Goal: Task Accomplishment & Management: Manage account settings

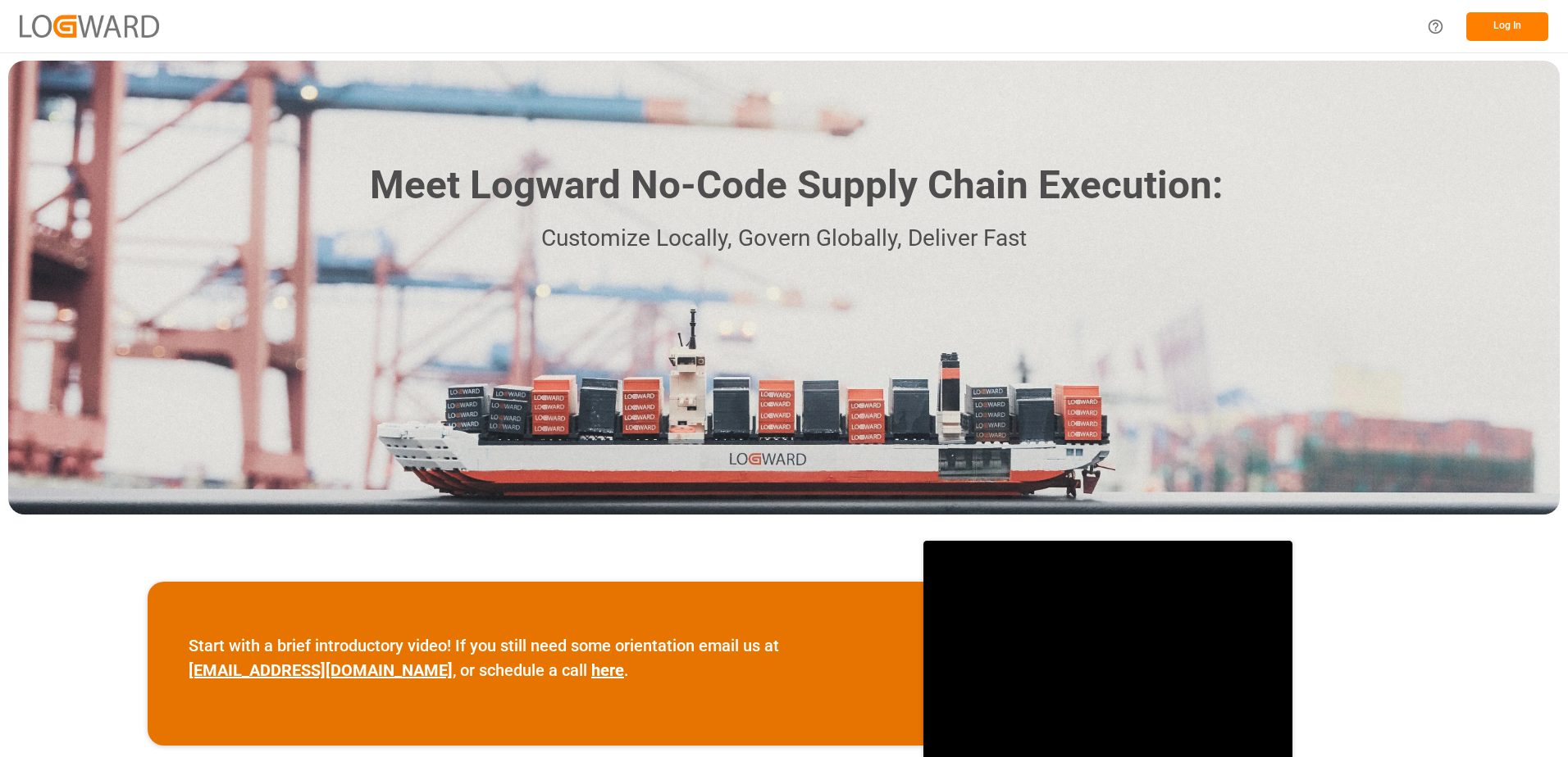
click at [1493, 21] on button "Log In" at bounding box center [1507, 26] width 82 height 29
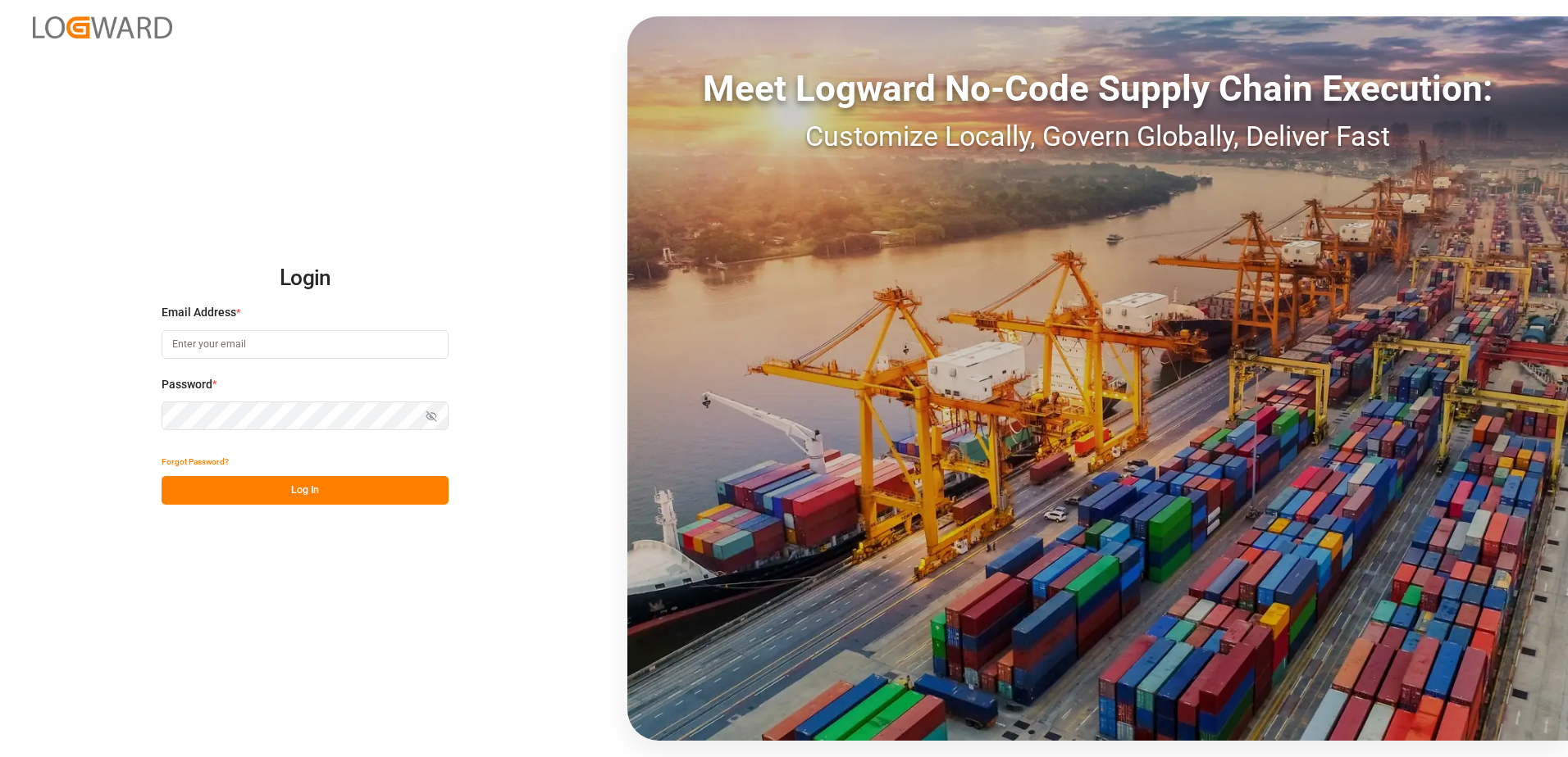
type input "[PERSON_NAME][EMAIL_ADDRESS][DOMAIN_NAME]"
click at [303, 499] on button "Log In" at bounding box center [305, 490] width 287 height 29
type input "[PERSON_NAME][EMAIL_ADDRESS][DOMAIN_NAME]"
click at [306, 487] on button "Log In" at bounding box center [305, 490] width 287 height 29
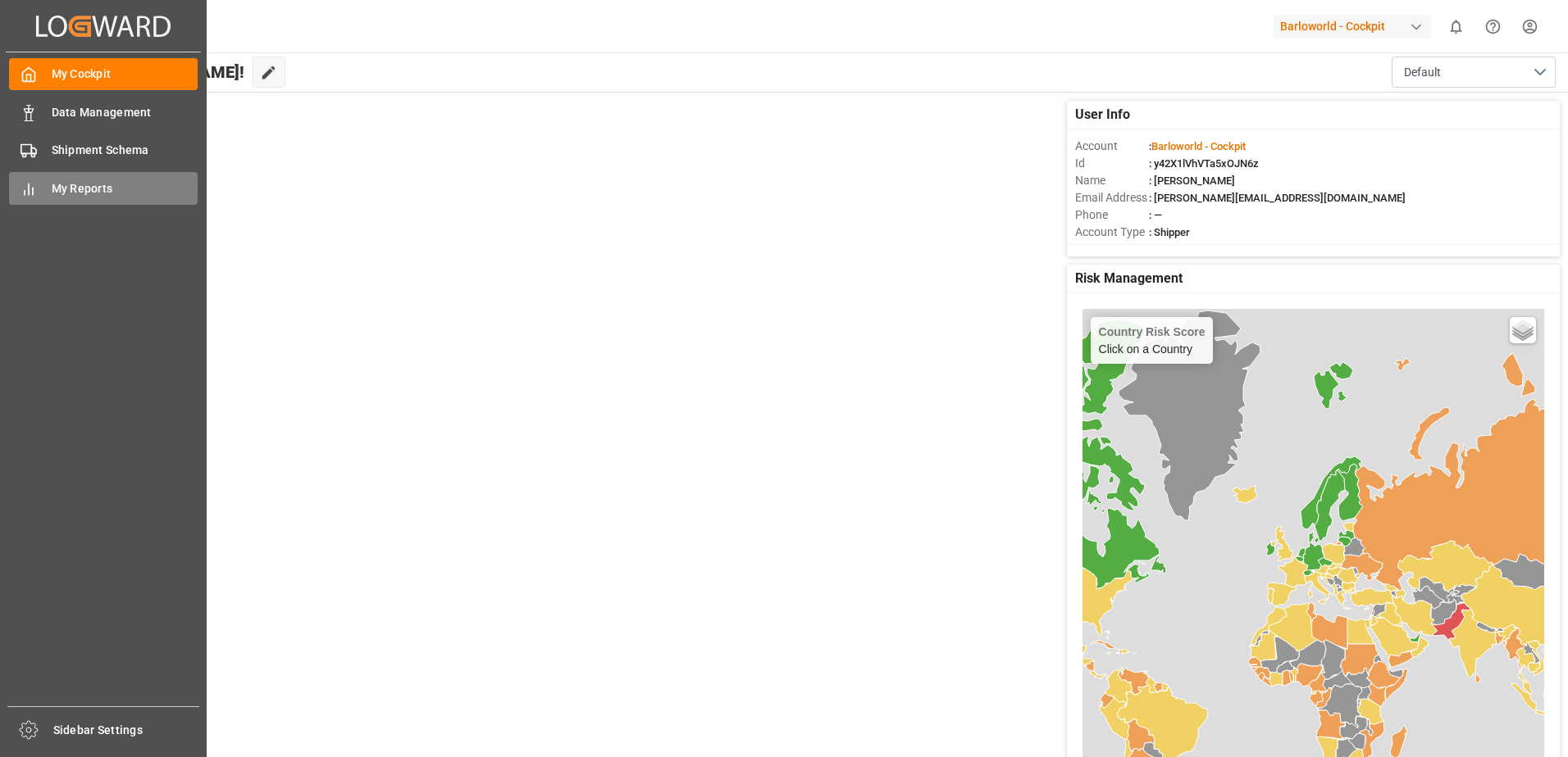
click at [59, 189] on span "My Reports" at bounding box center [125, 189] width 147 height 17
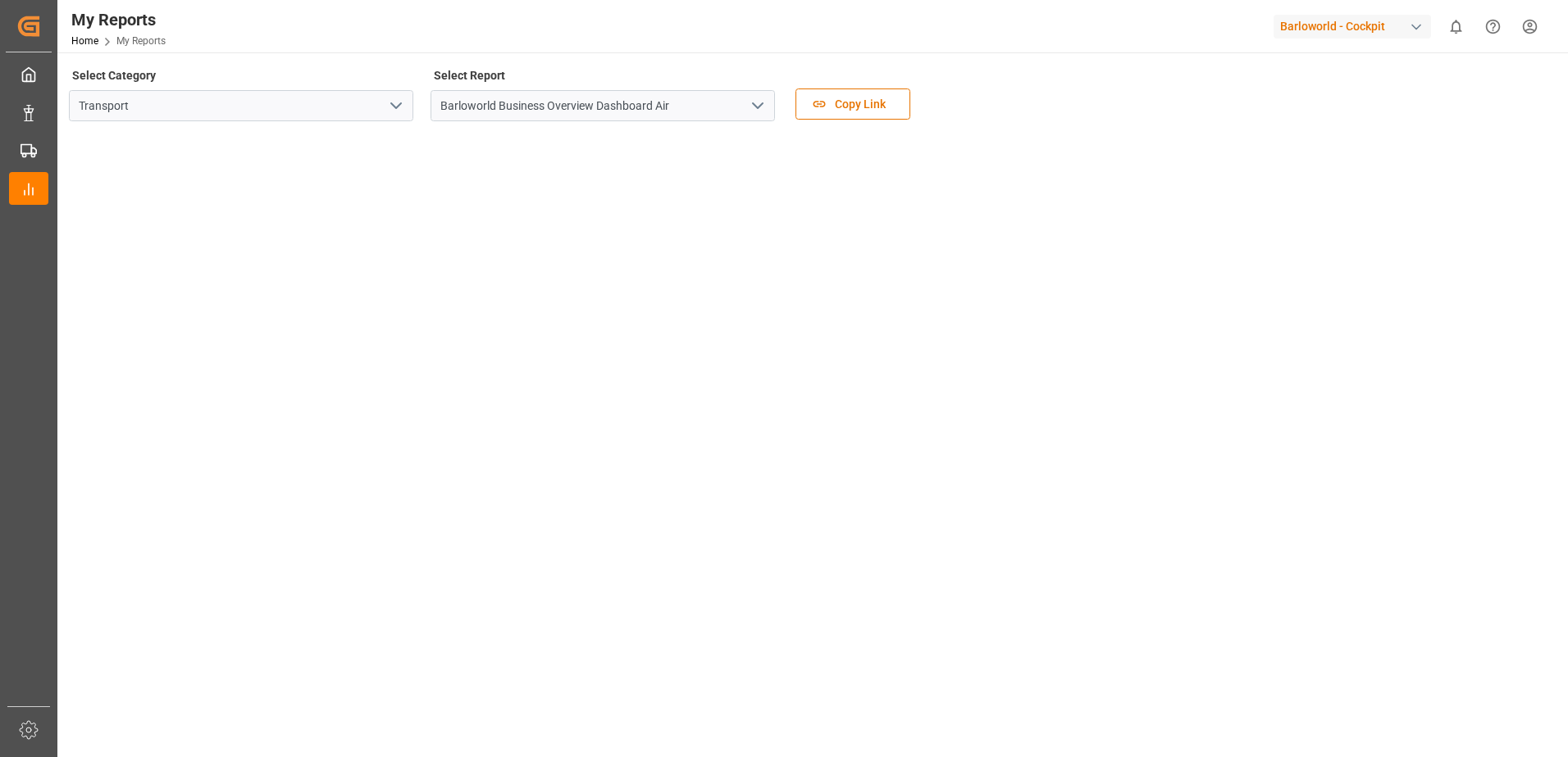
click at [760, 93] on button "open menu" at bounding box center [756, 106] width 25 height 25
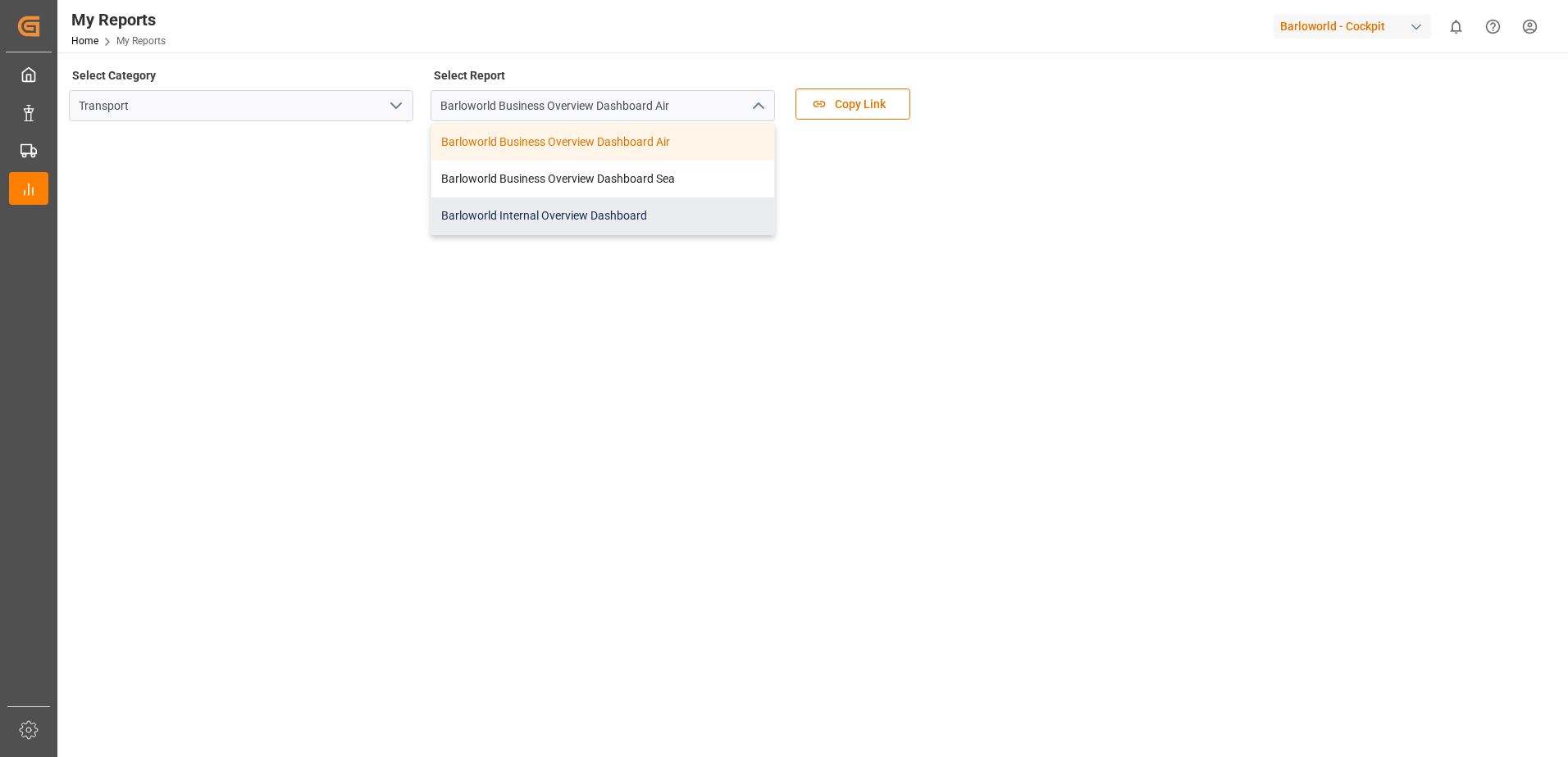
click at [538, 203] on div "Barloworld Internal Overview Dashboard" at bounding box center [602, 215] width 342 height 37
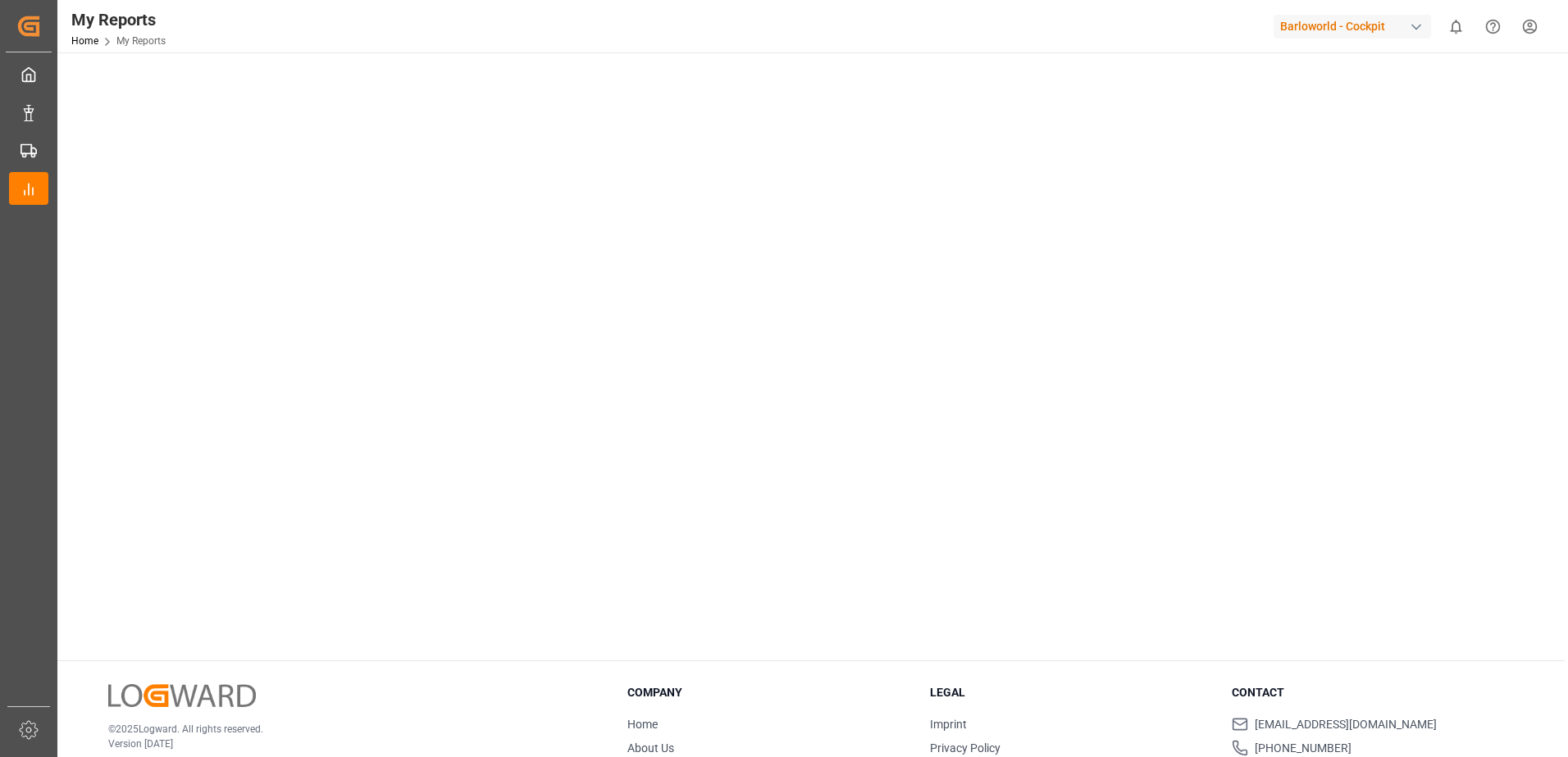
scroll to position [233, 0]
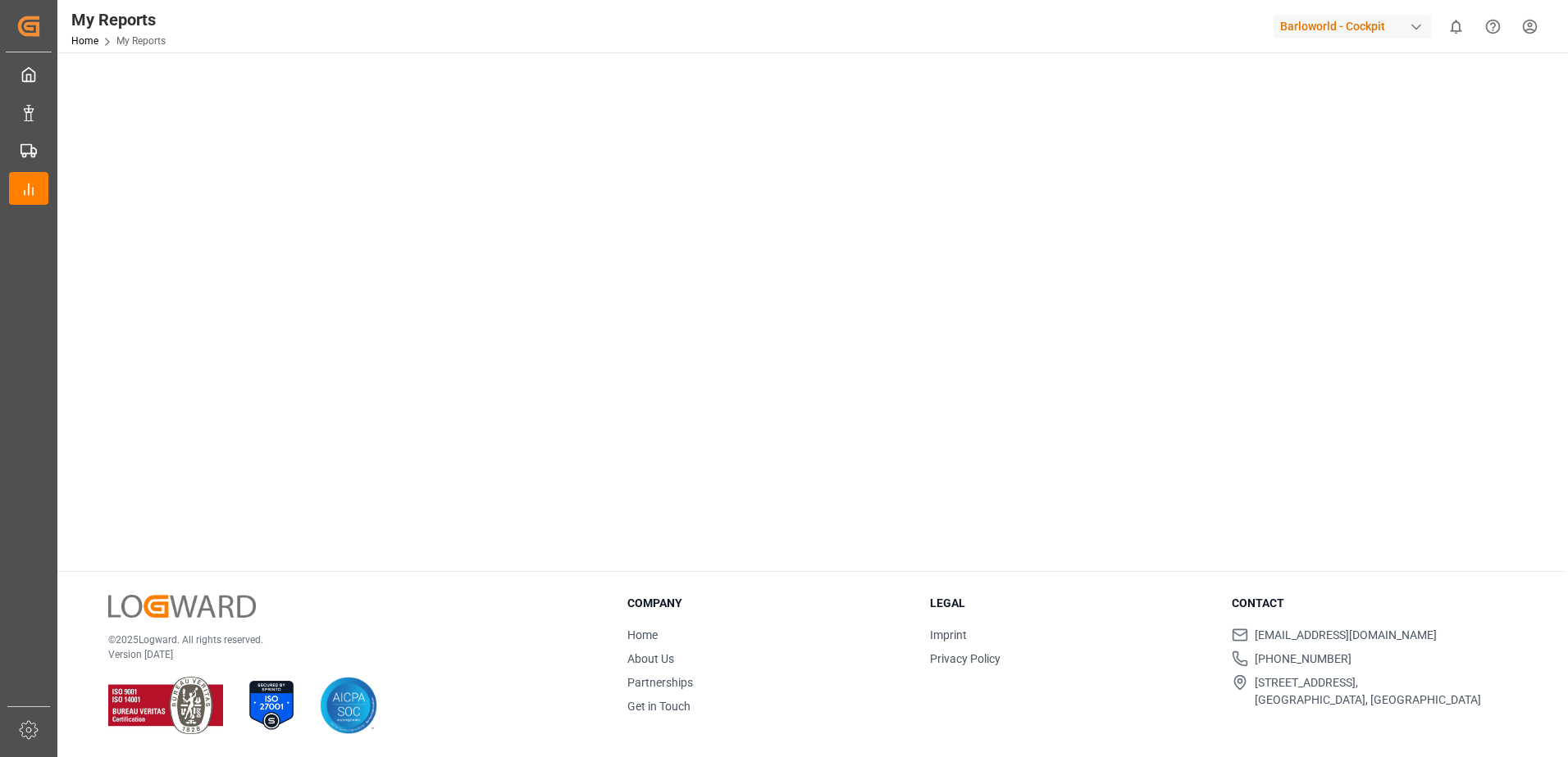
drag, startPoint x: 1273, startPoint y: 506, endPoint x: 1308, endPoint y: 686, distance: 183.4
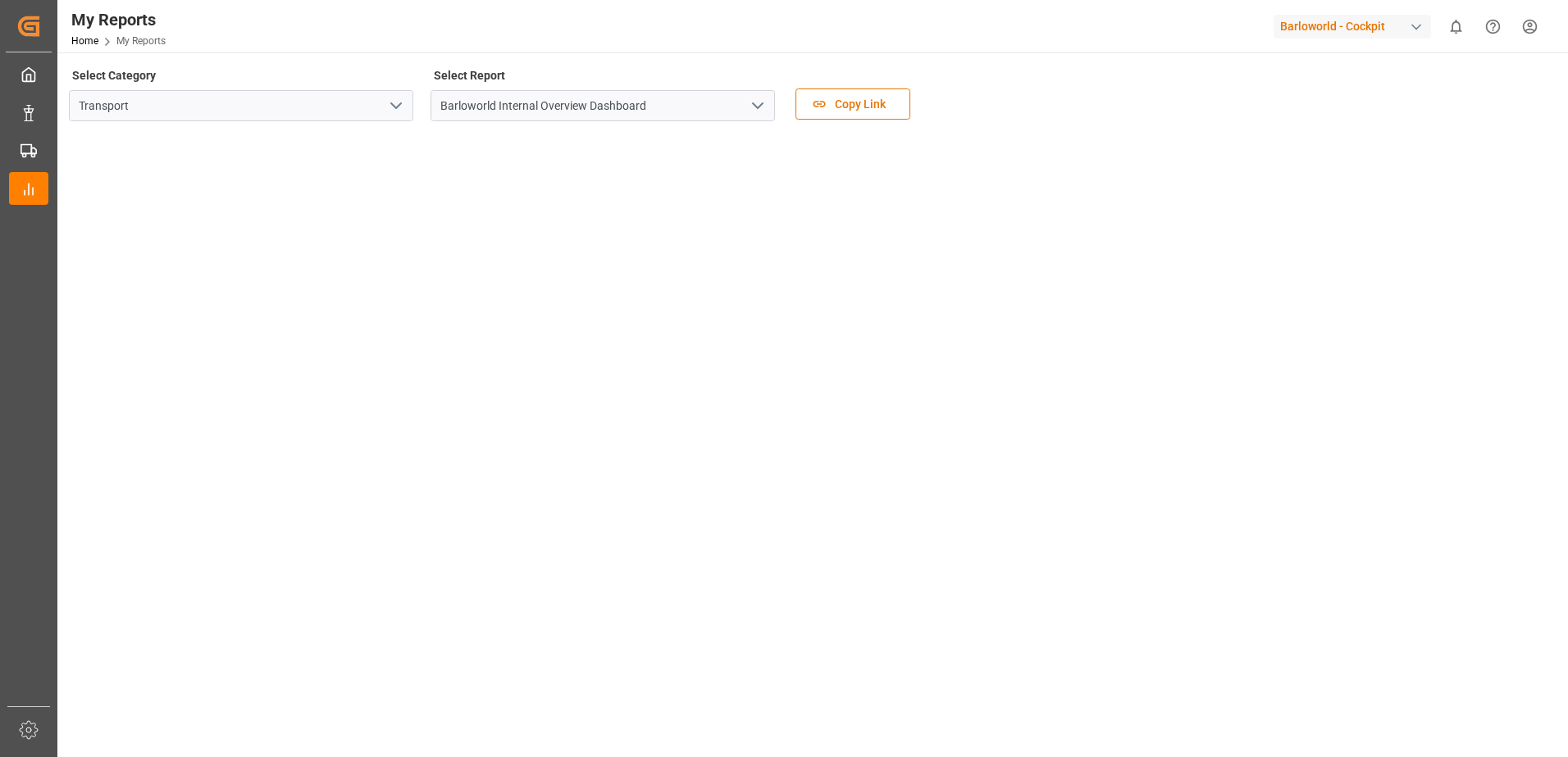
drag, startPoint x: 1248, startPoint y: 385, endPoint x: 1287, endPoint y: -15, distance: 401.9
click at [762, 104] on polyline "open menu" at bounding box center [758, 106] width 10 height 5
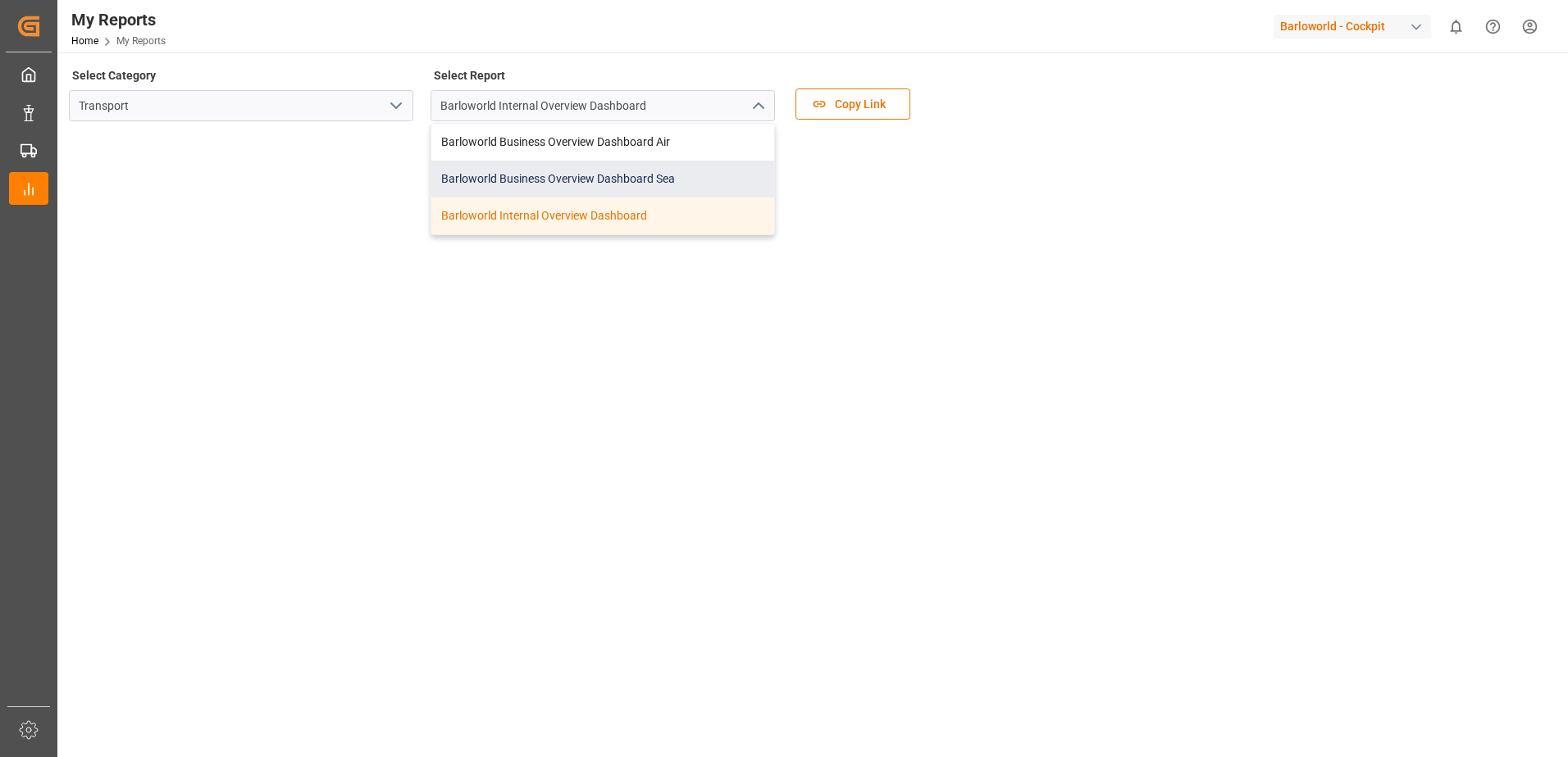
click at [524, 180] on div "Barloworld Business Overview Dashboard Sea" at bounding box center [602, 178] width 342 height 37
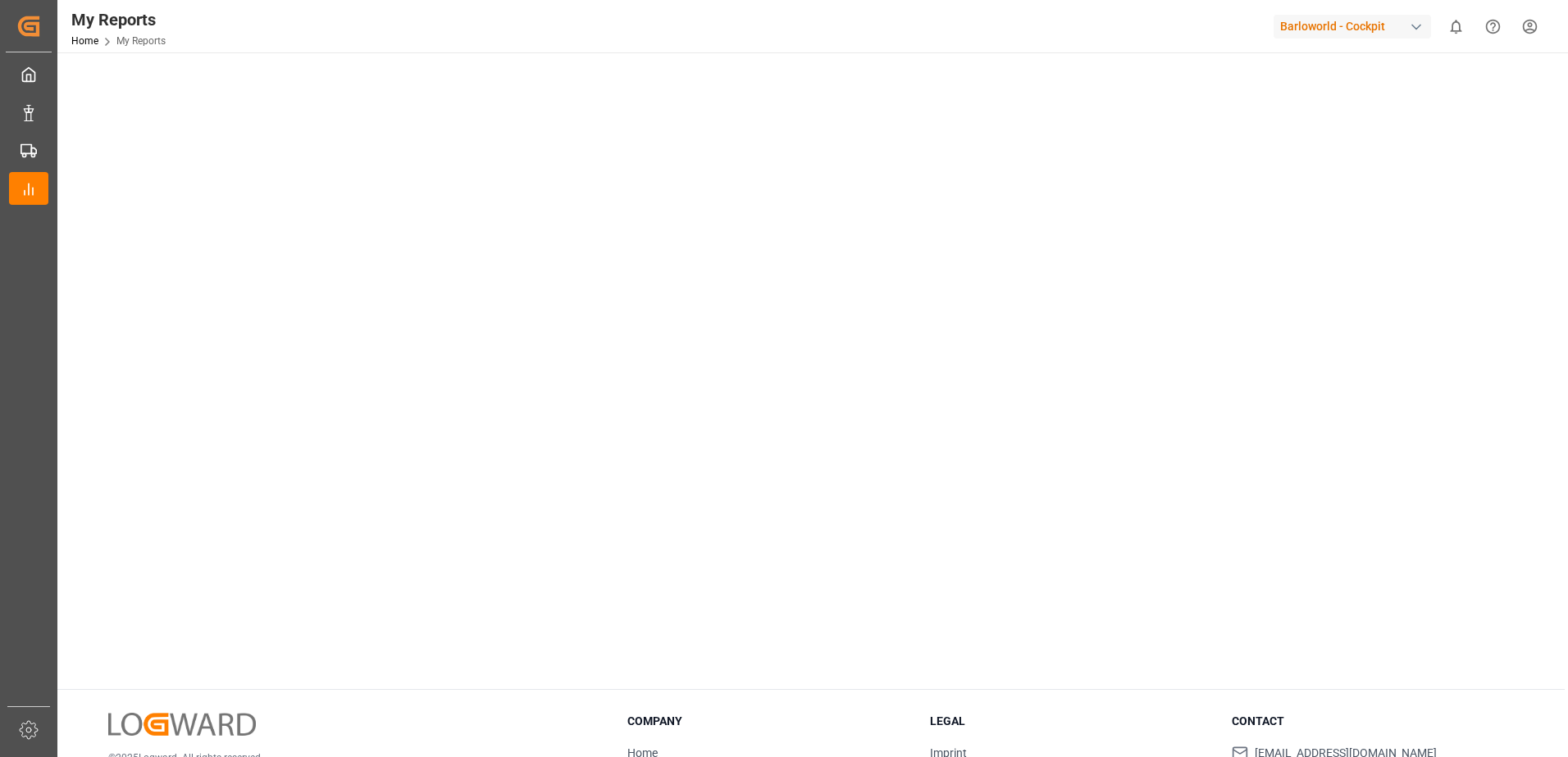
drag, startPoint x: 1426, startPoint y: 416, endPoint x: 1430, endPoint y: 517, distance: 101.1
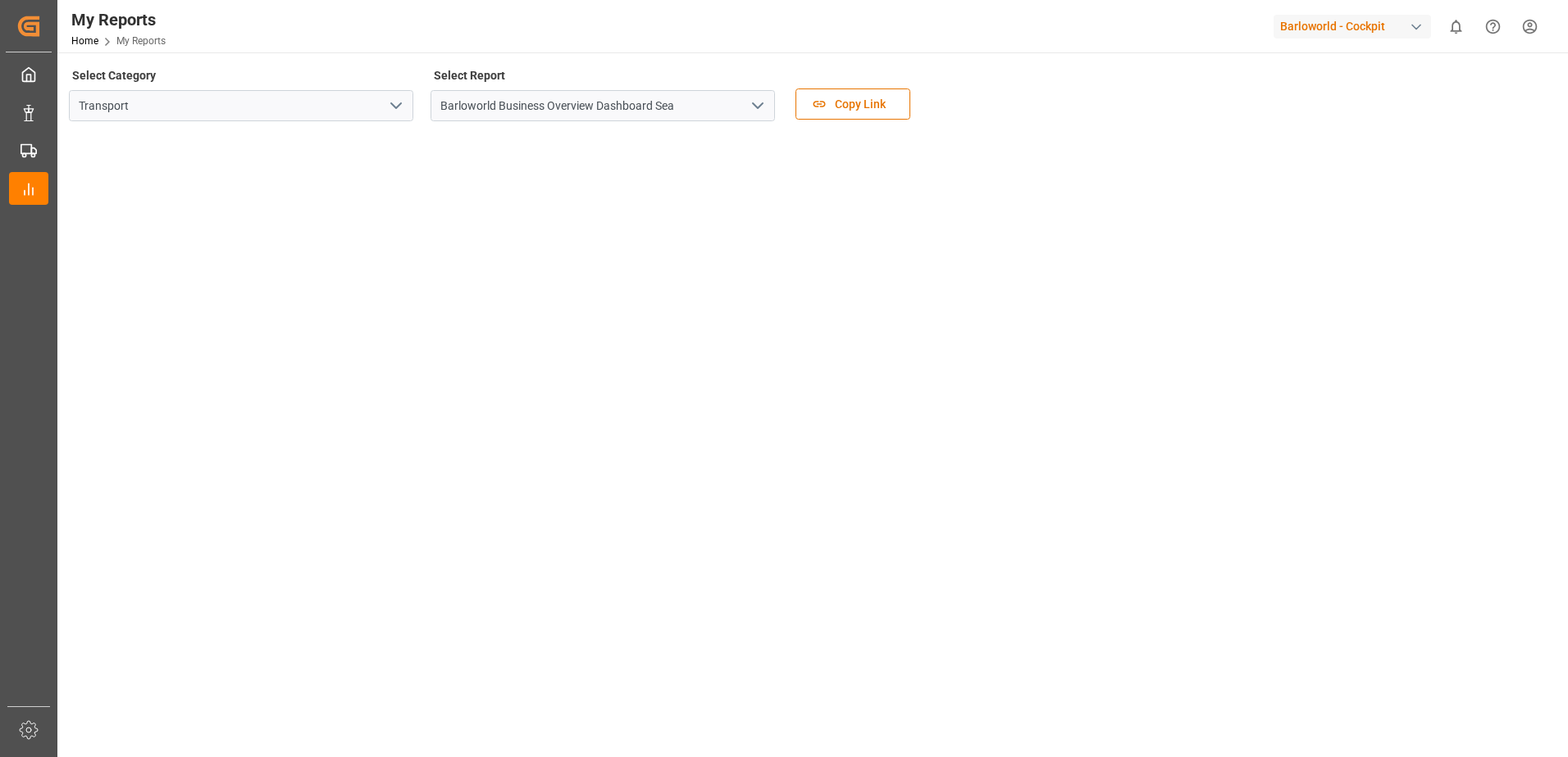
drag, startPoint x: 1278, startPoint y: 280, endPoint x: 1293, endPoint y: 126, distance: 154.7
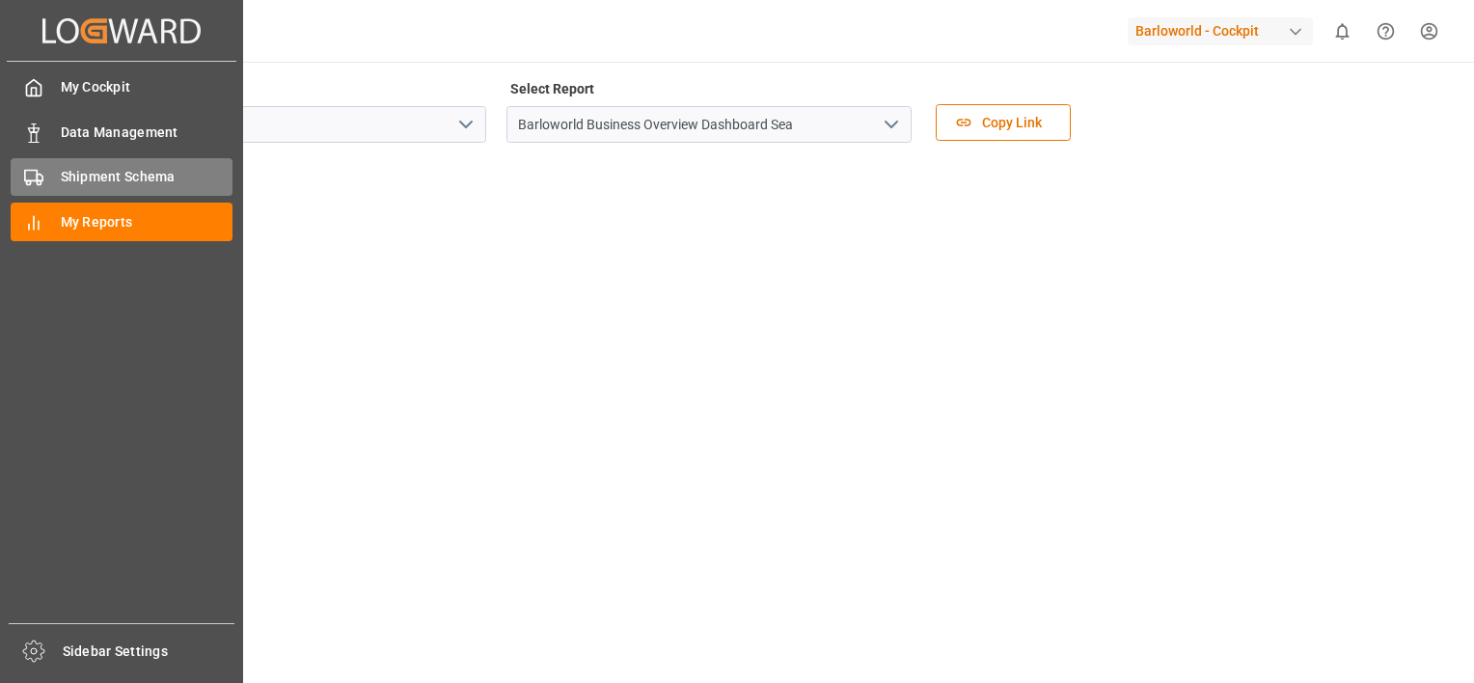
click at [114, 174] on span "Shipment Schema" at bounding box center [147, 177] width 173 height 20
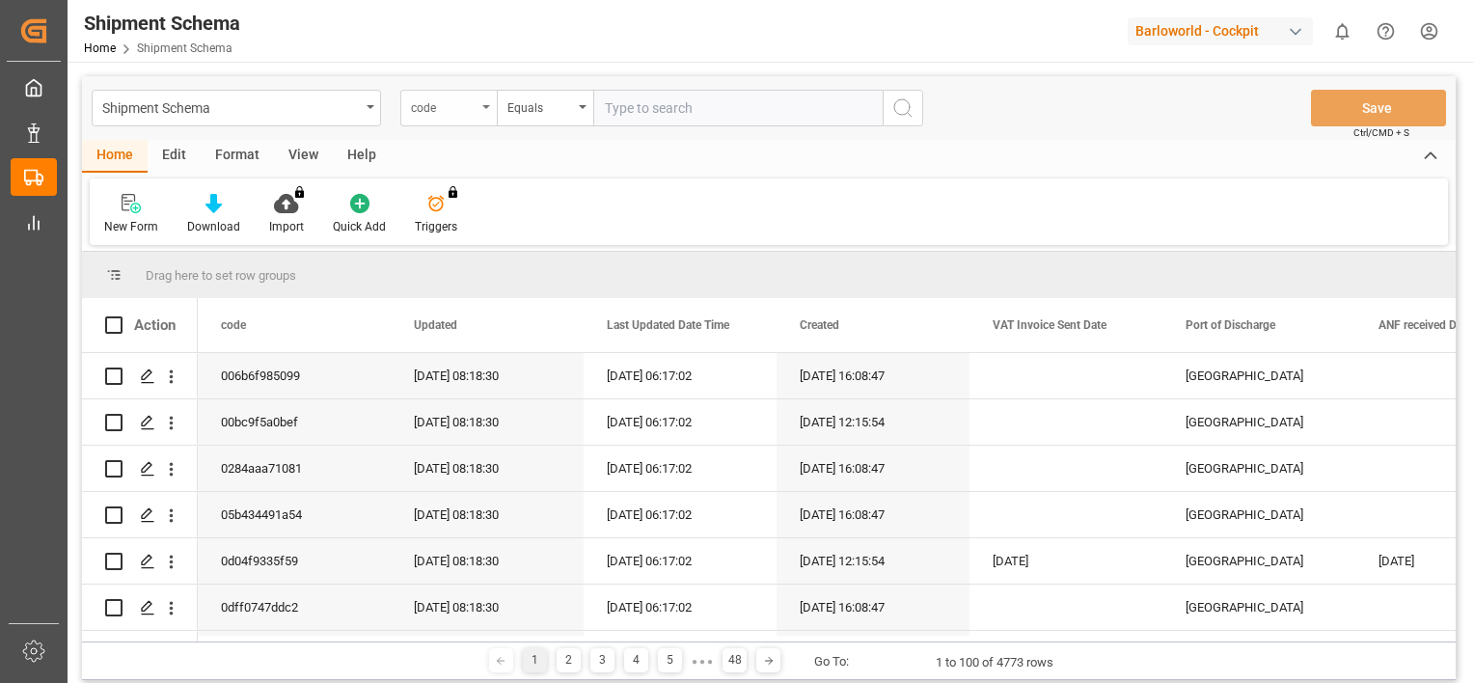
click at [481, 108] on div "code" at bounding box center [448, 108] width 96 height 37
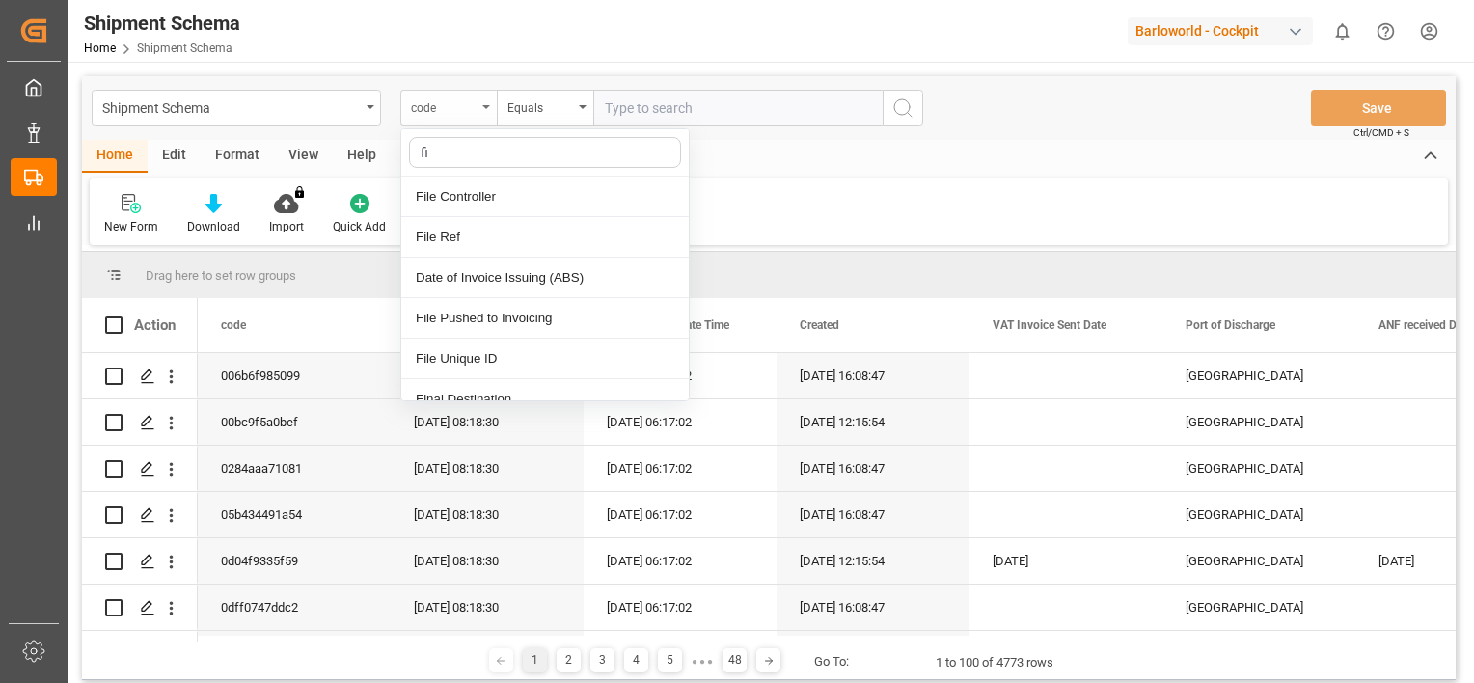
type input "fil"
click at [464, 235] on div "File Ref" at bounding box center [544, 237] width 287 height 41
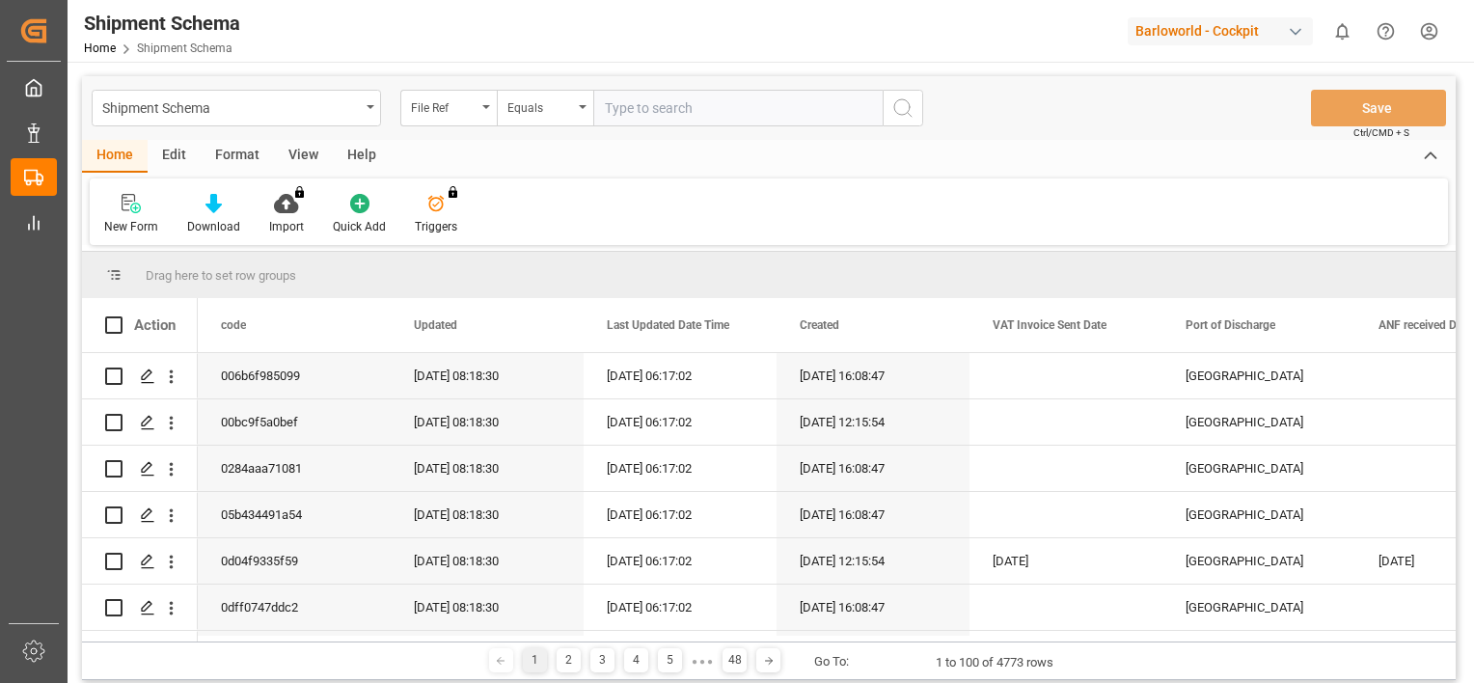
click at [674, 114] on input "text" at bounding box center [737, 108] width 289 height 37
paste input "250704810414"
type input "250704810414"
click at [896, 104] on icon "search button" at bounding box center [902, 107] width 23 height 23
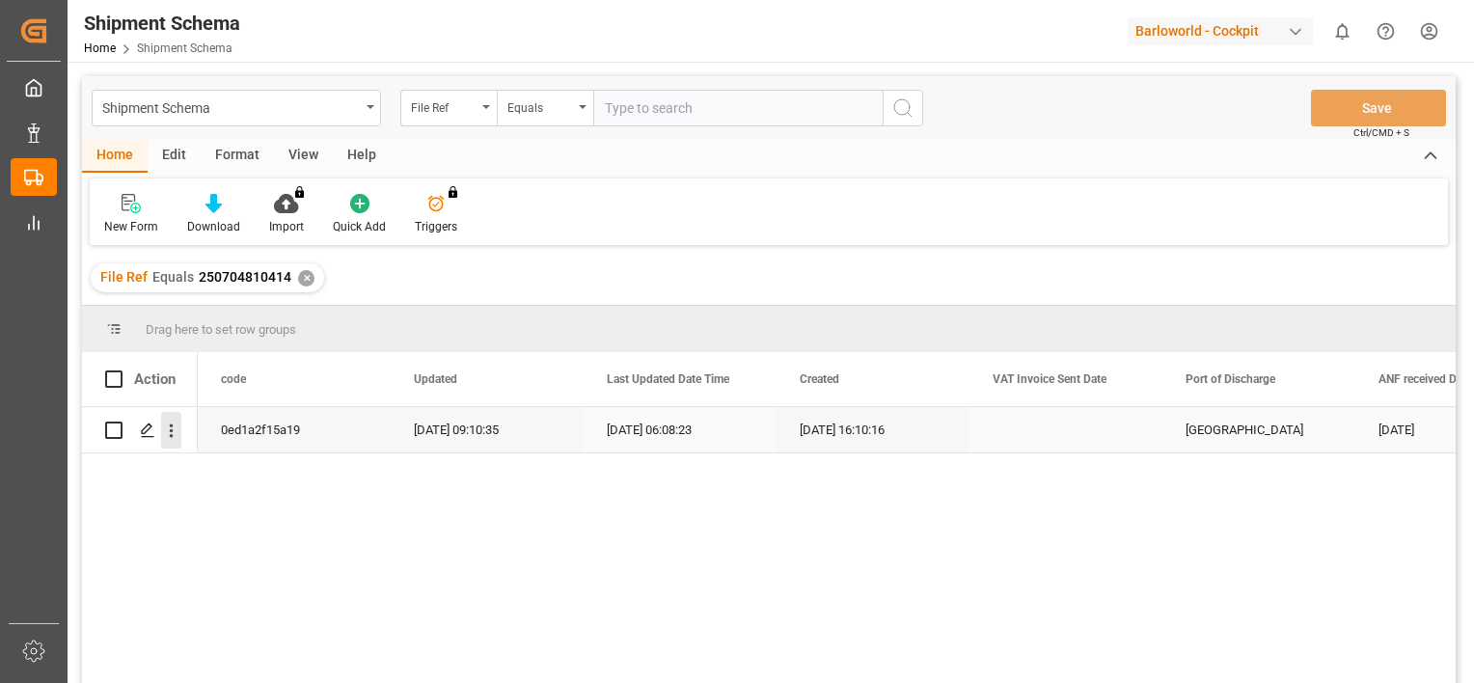
click at [174, 432] on icon "open menu" at bounding box center [171, 431] width 20 height 20
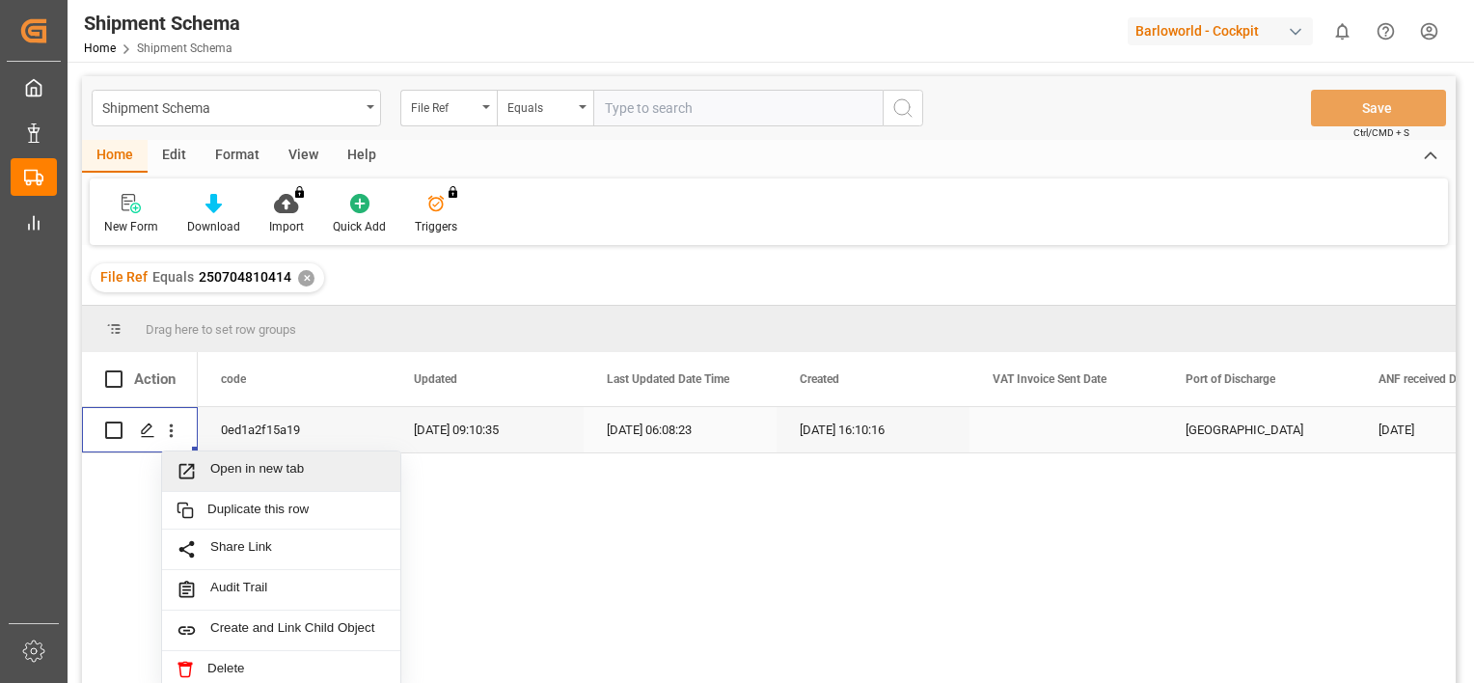
click at [282, 478] on span "Open in new tab" at bounding box center [298, 471] width 176 height 20
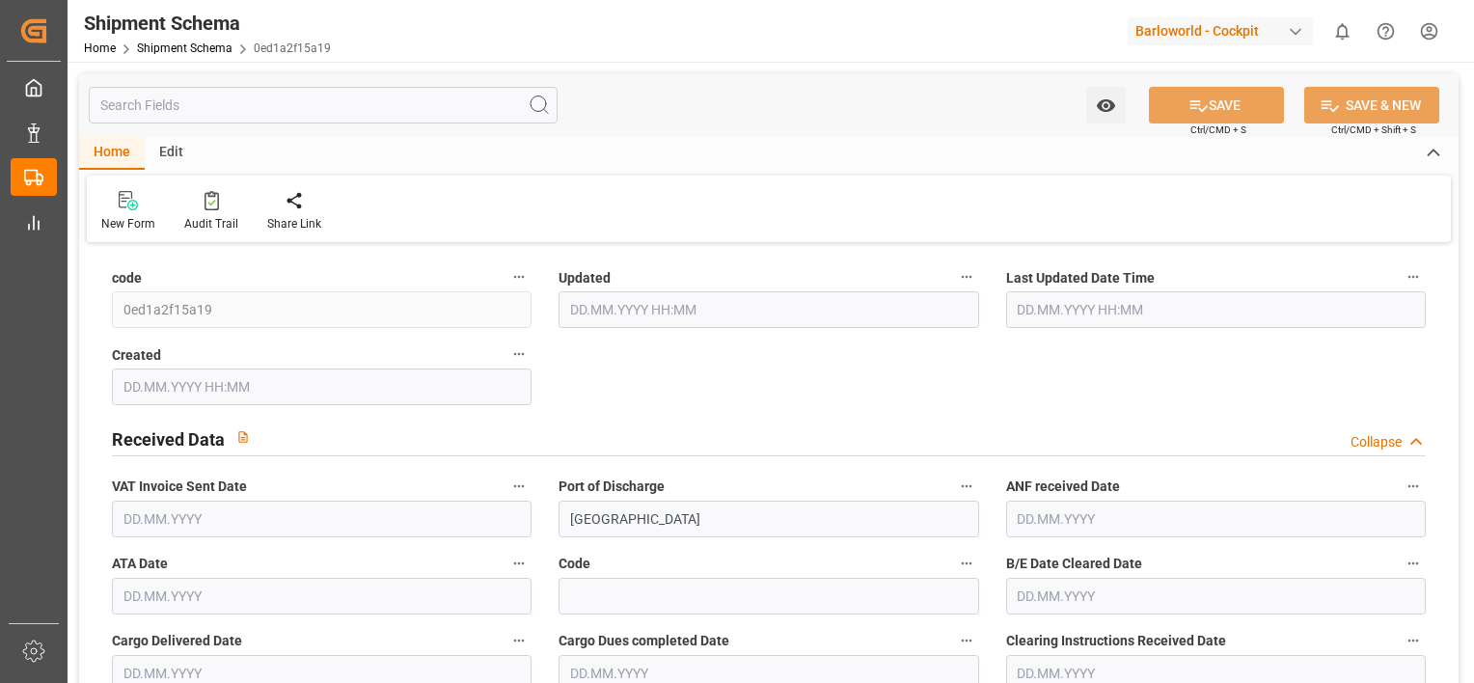
type input "9610444"
type input "31"
type input "0"
type input "2025"
type input "15900"
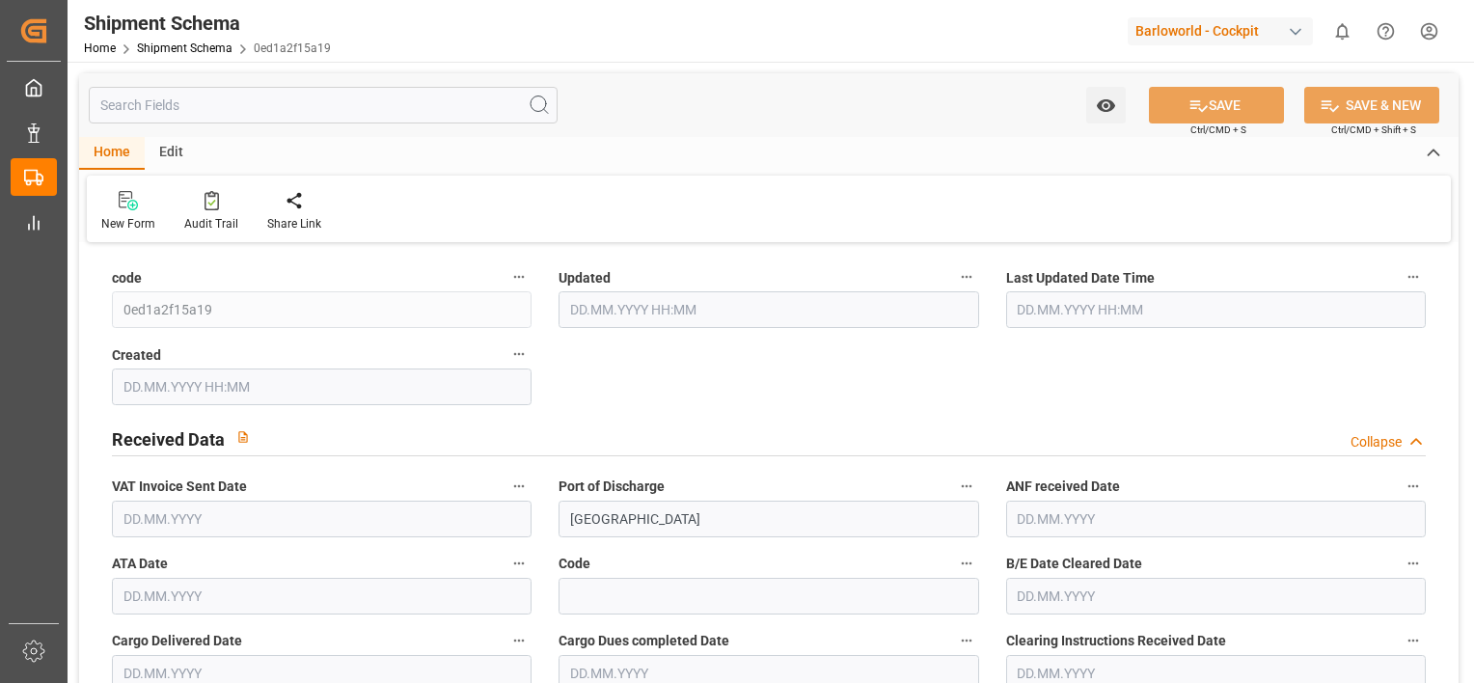
type input "15900"
type input "1"
type input "0"
type input "290598.9"
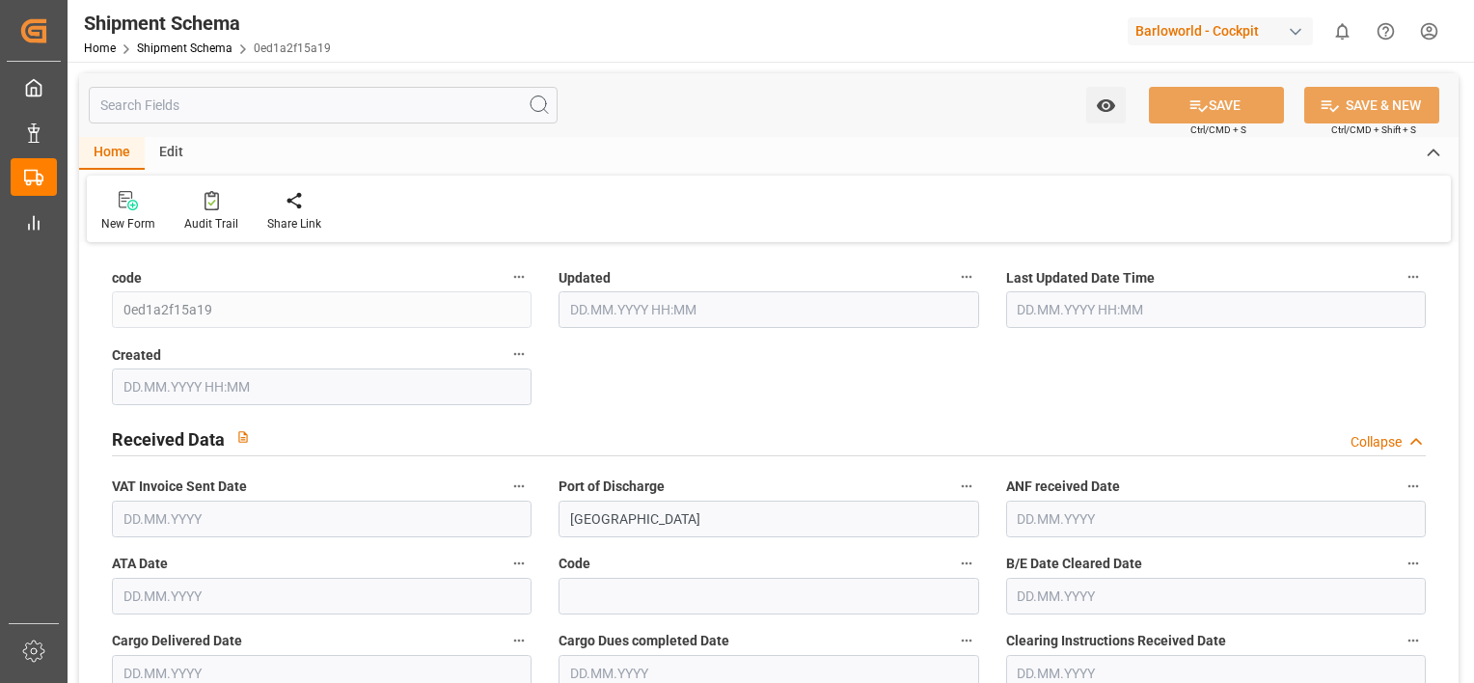
type input "523078.05"
type input "0"
type input "08.08.2025 07:10"
type input "28.07.2025 06:08"
type input "18.06.2025 14:10"
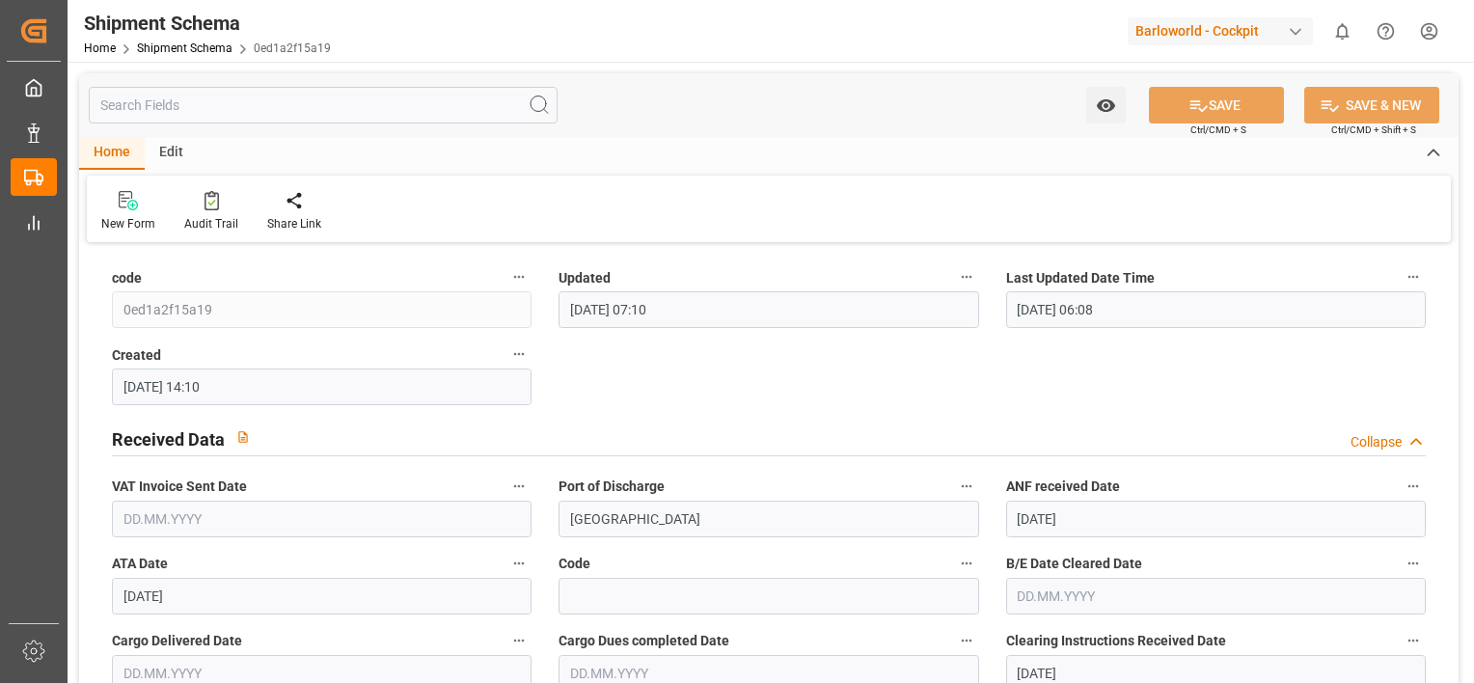
type input "23.07.2025"
type input "30.07.2025"
type input "25.07.2025"
type input "29.07.2025"
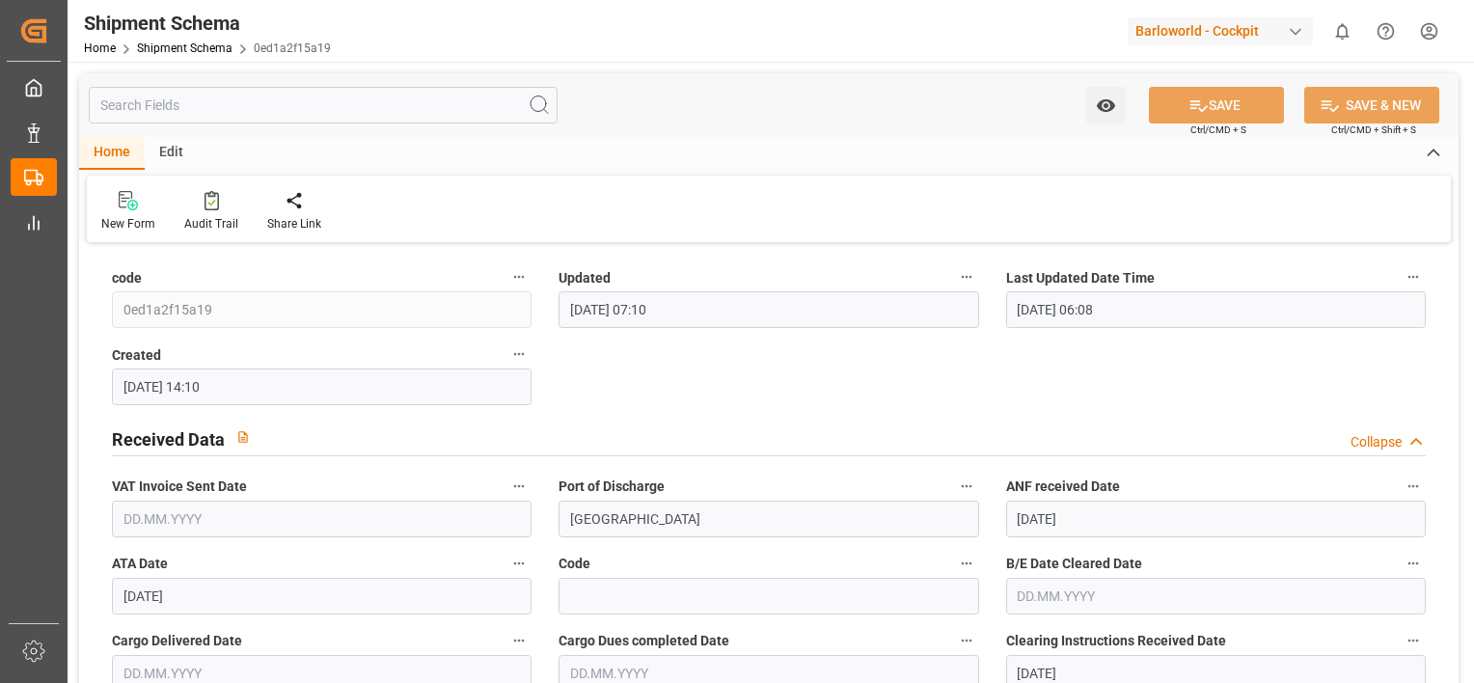
type input "01.08.2025"
type input "30.07.2025"
type input "29.07.2025"
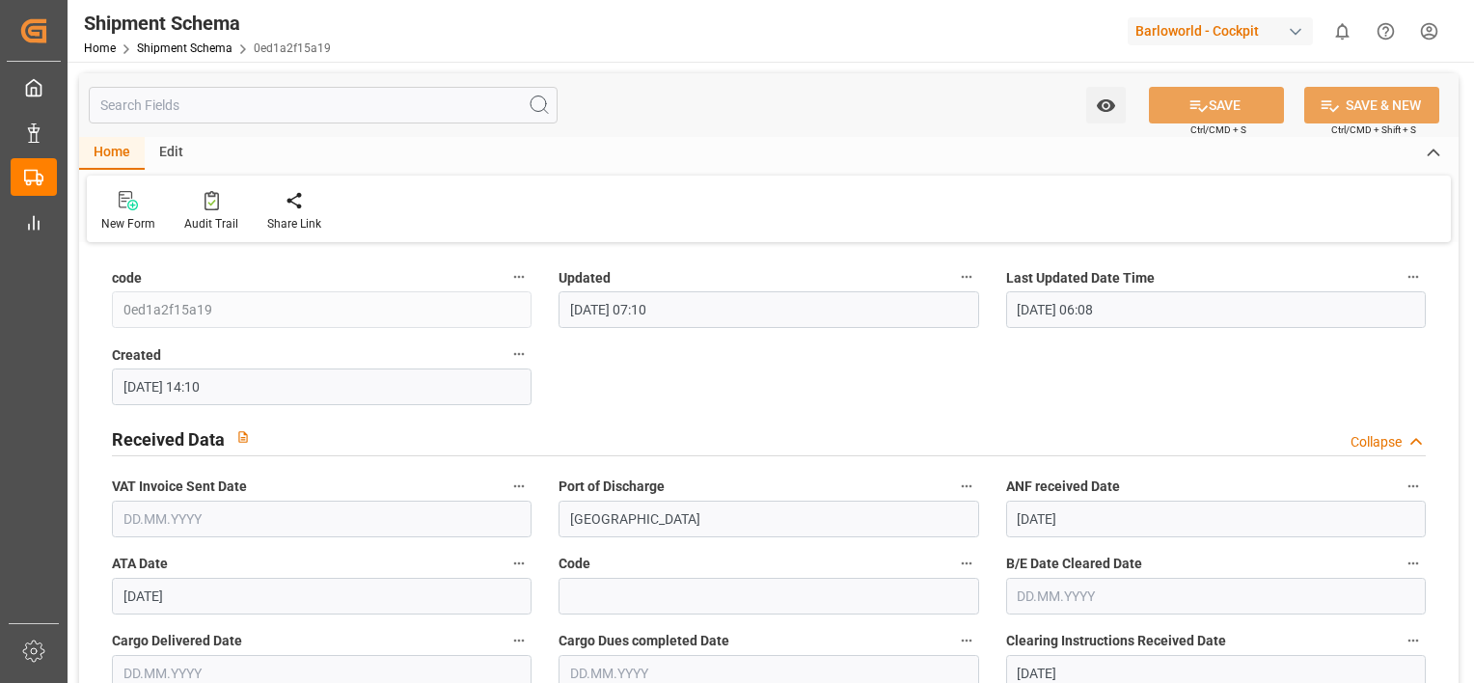
type input "29.07.2025"
type input "30.07.2025"
type input "20.07.2025"
type input "30.07.2025"
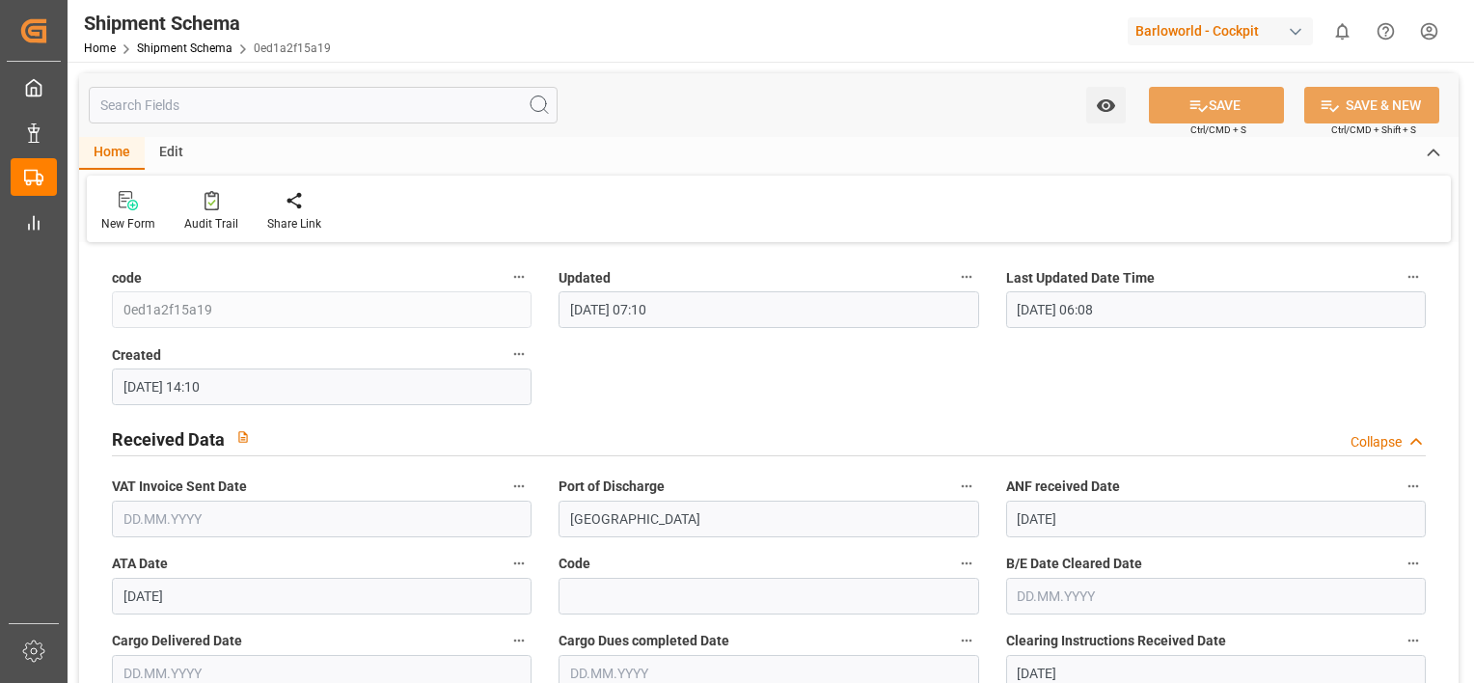
type input "26.06.2025"
type input "18.06.2025 00:00"
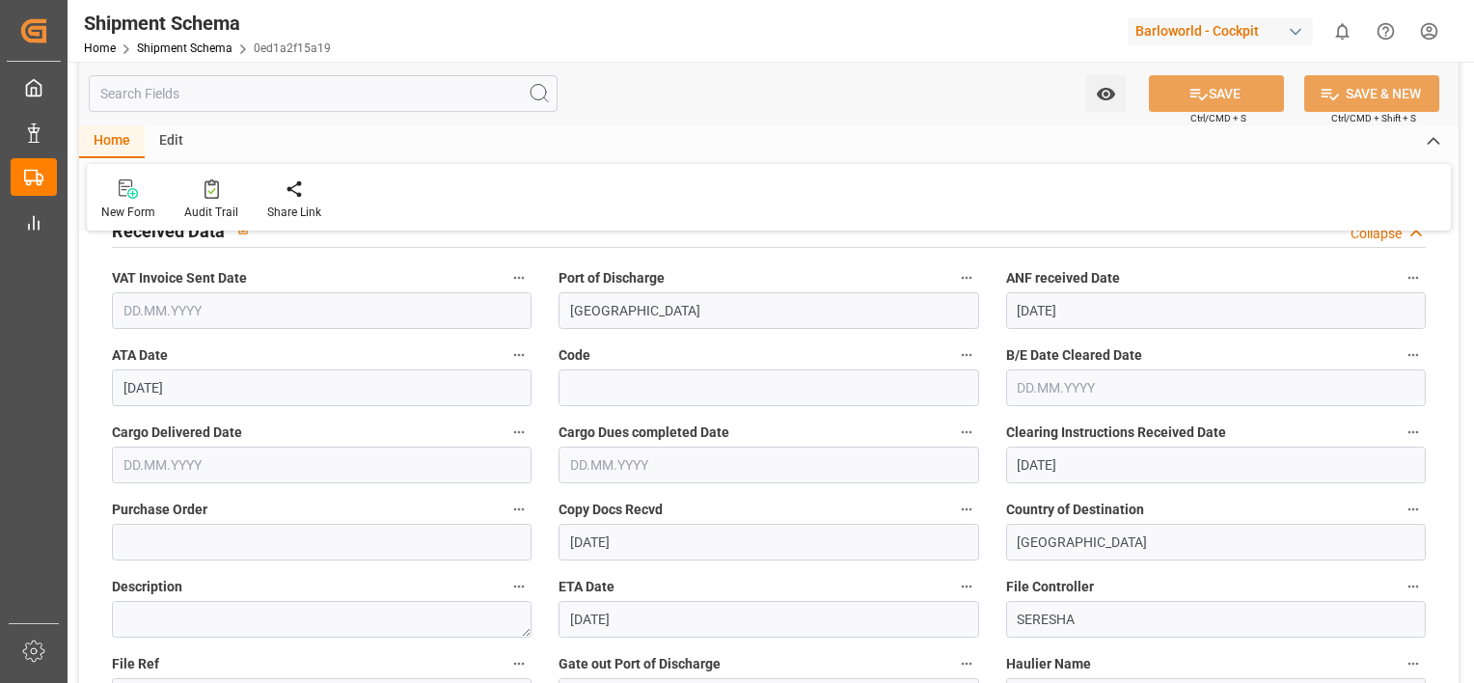
drag, startPoint x: 803, startPoint y: 354, endPoint x: 799, endPoint y: 376, distance: 22.5
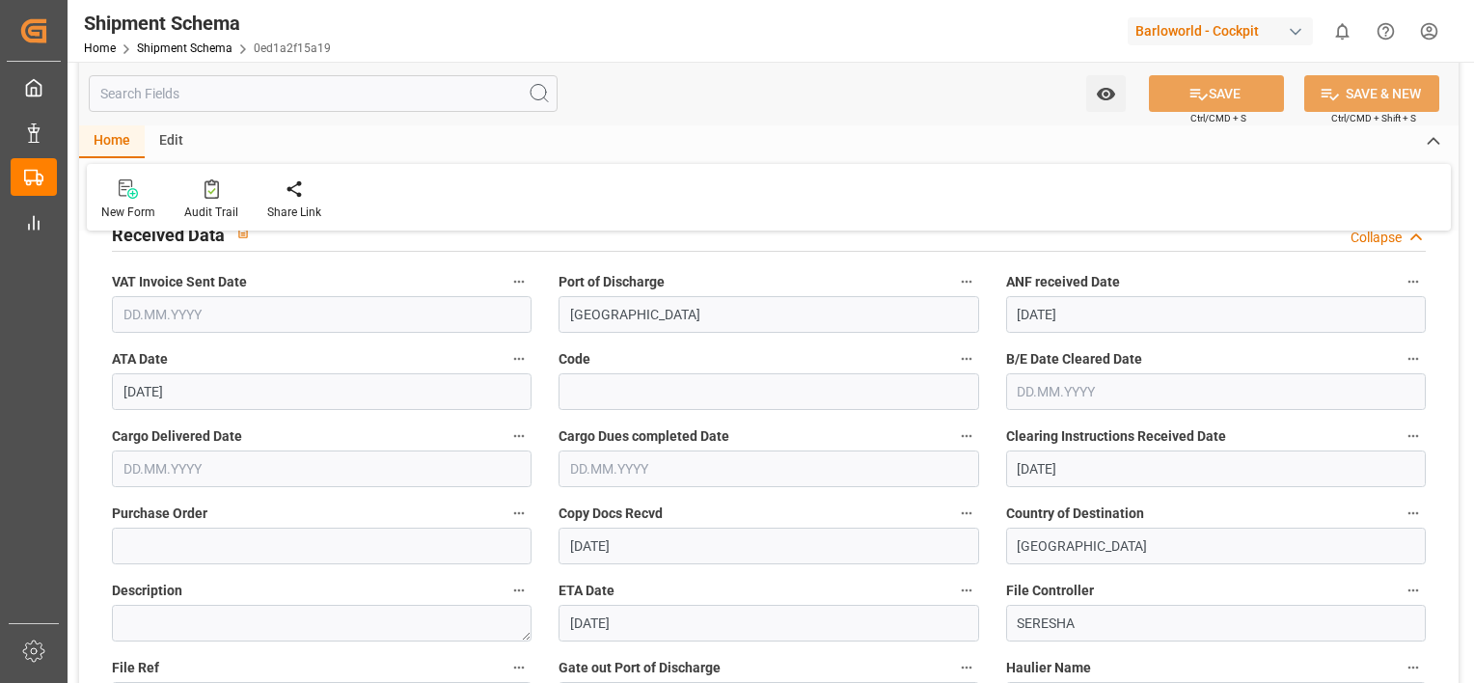
scroll to position [203, 0]
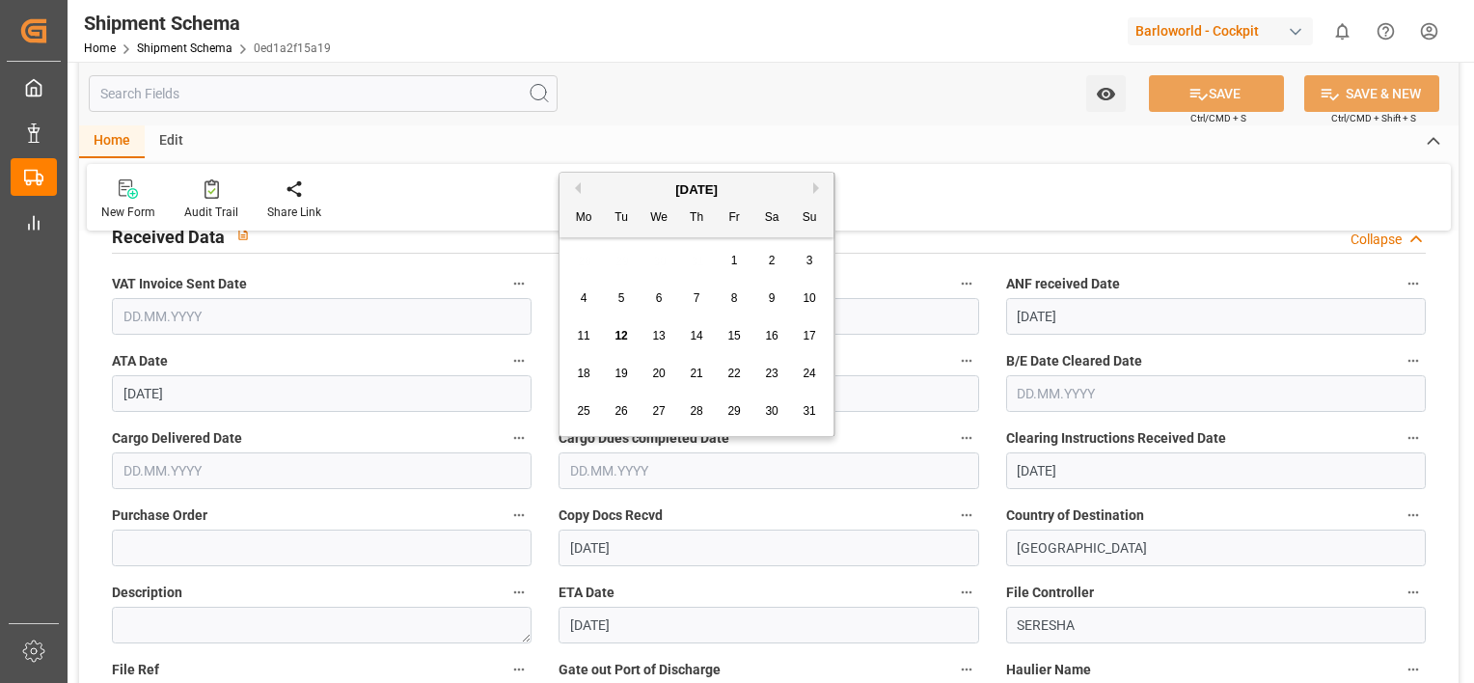
click at [610, 478] on input "text" at bounding box center [769, 470] width 420 height 37
click at [587, 192] on div "August 2025" at bounding box center [697, 189] width 274 height 19
click at [578, 190] on button "Previous Month" at bounding box center [575, 188] width 12 height 12
click at [579, 414] on span "28" at bounding box center [583, 411] width 13 height 14
type input "28.07.2025"
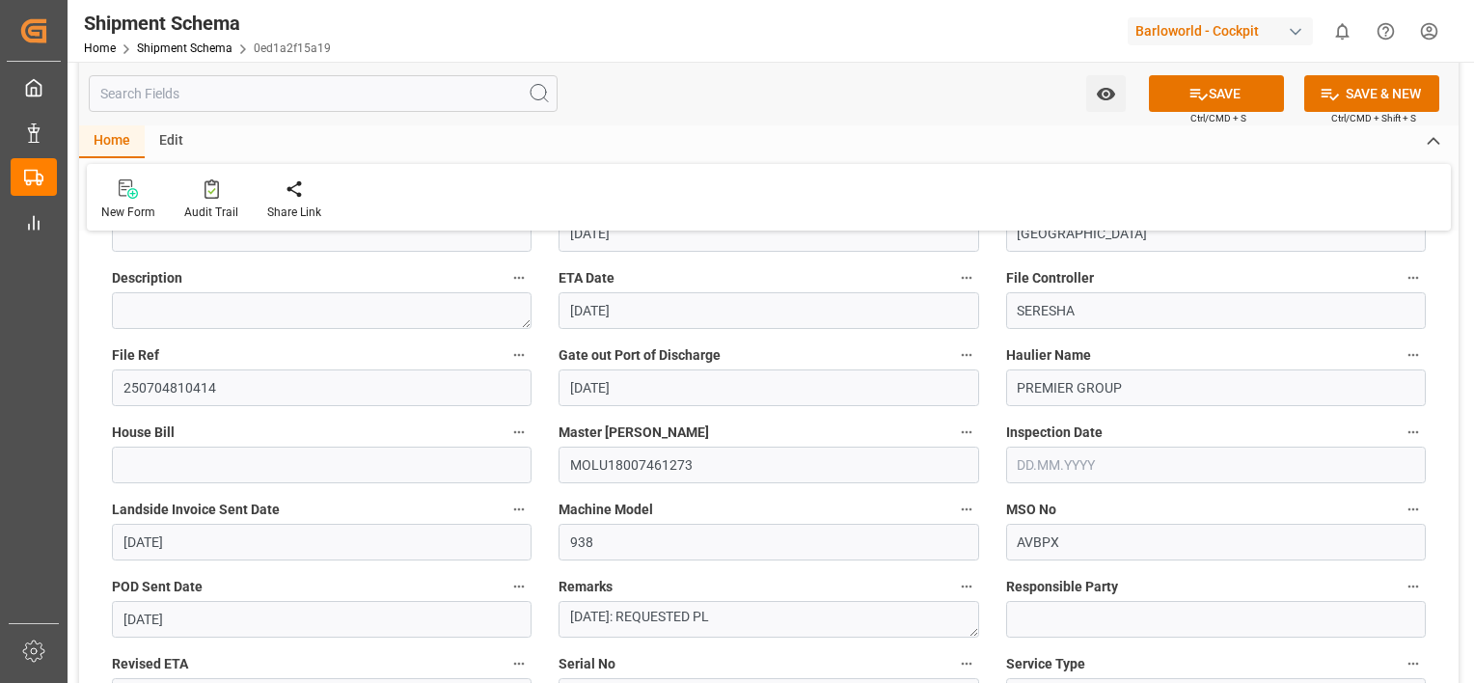
drag, startPoint x: 543, startPoint y: 289, endPoint x: 525, endPoint y: 313, distance: 29.5
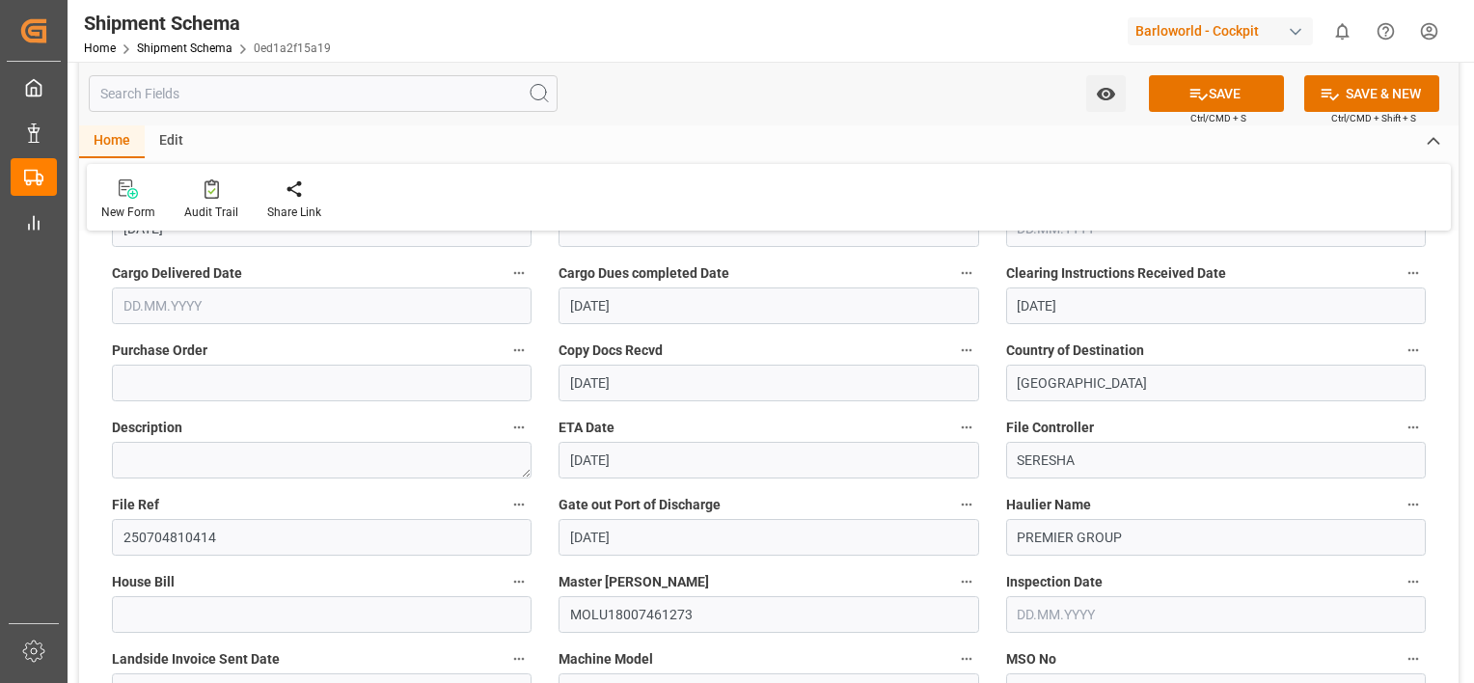
drag, startPoint x: 530, startPoint y: 342, endPoint x: 537, endPoint y: 301, distance: 42.2
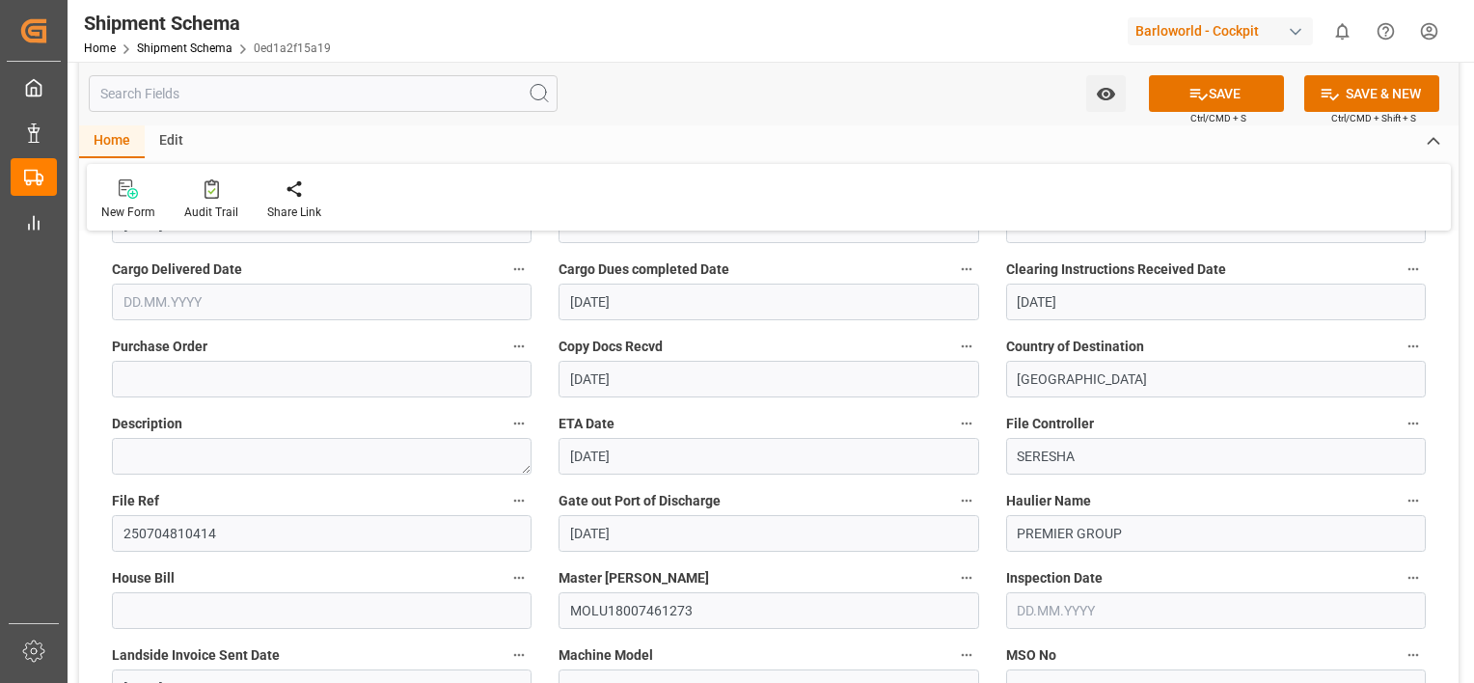
scroll to position [374, 0]
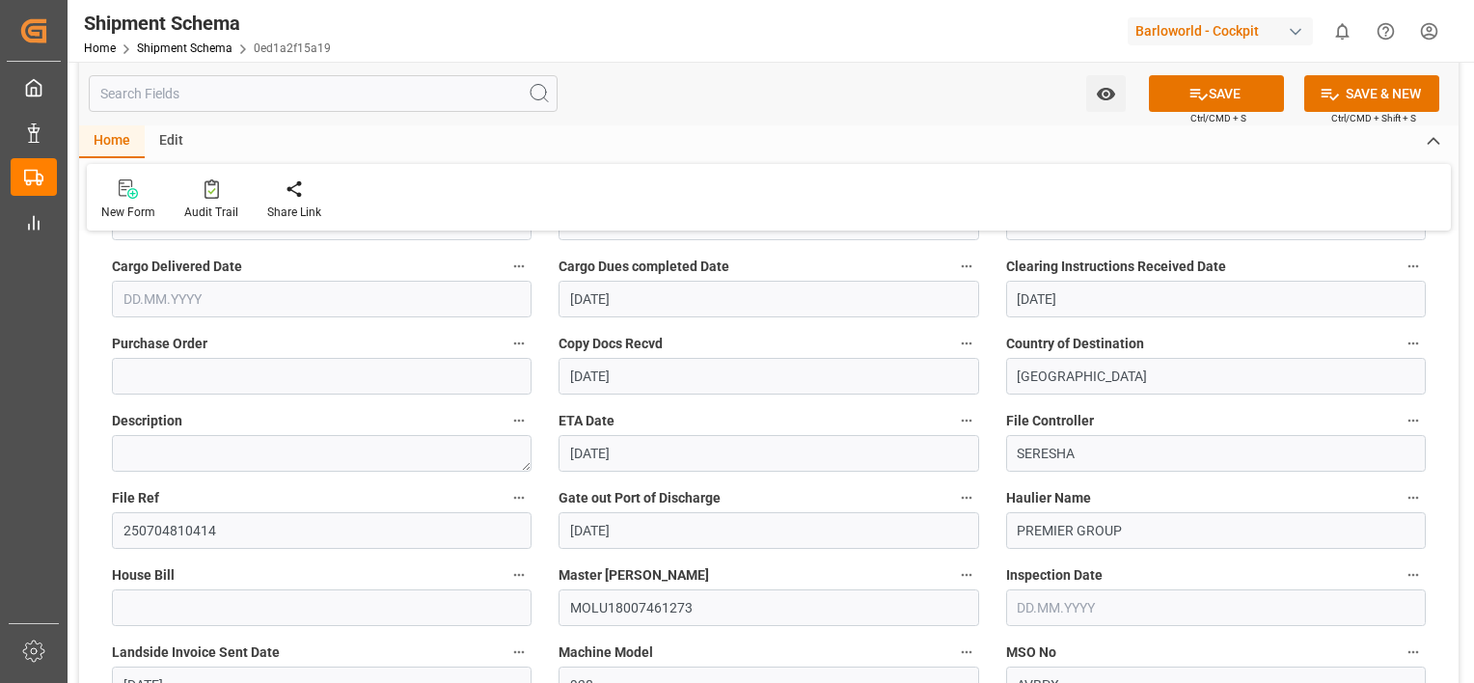
click at [200, 299] on input "text" at bounding box center [322, 299] width 420 height 37
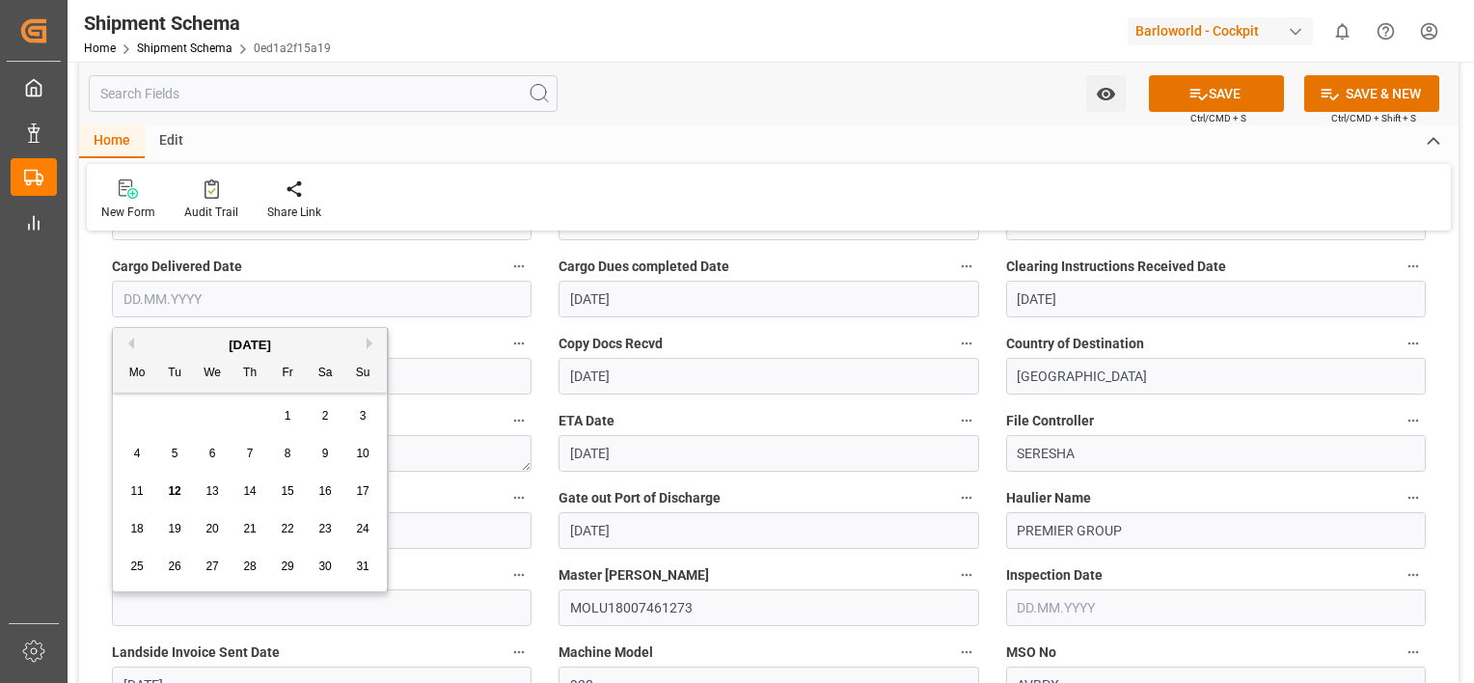
click at [299, 417] on div "28 29 30 31 1 2 3" at bounding box center [250, 416] width 263 height 38
click at [287, 415] on span "1" at bounding box center [288, 416] width 7 height 14
type input "01.08.2025"
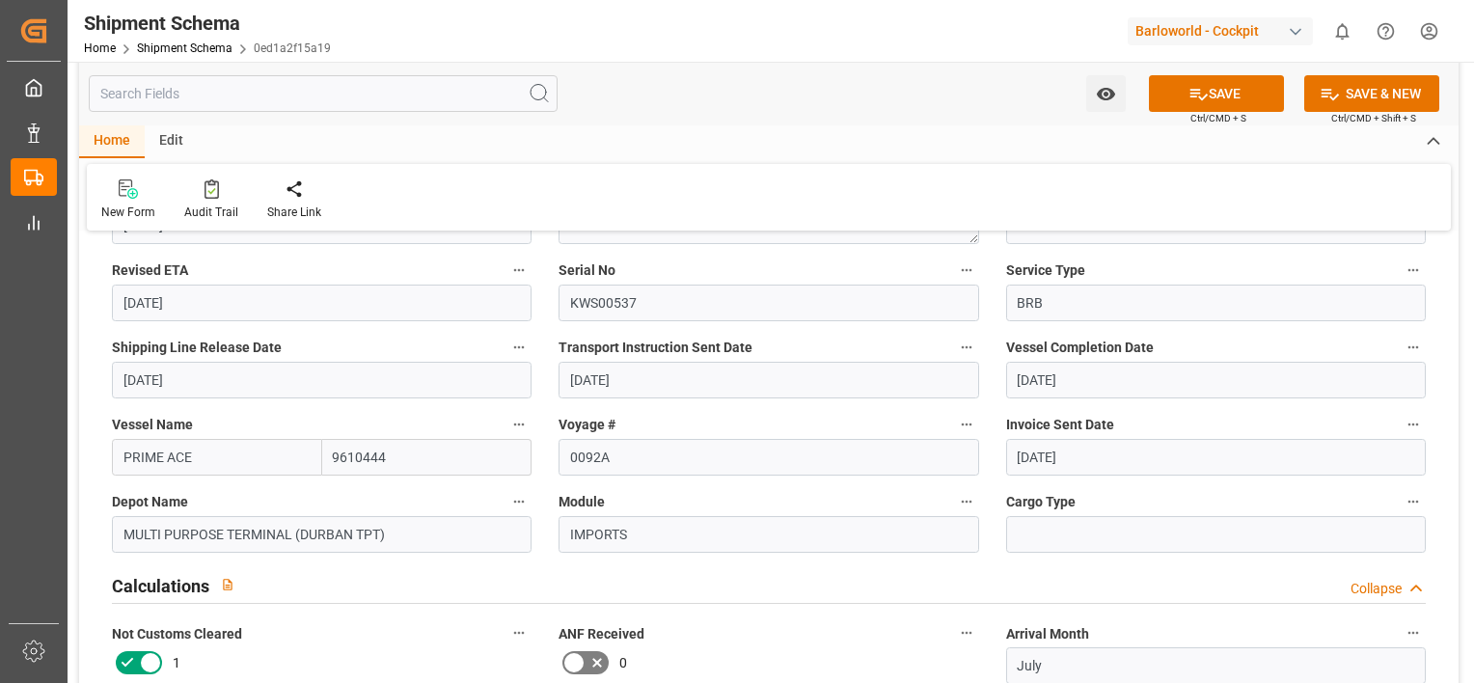
scroll to position [911, 0]
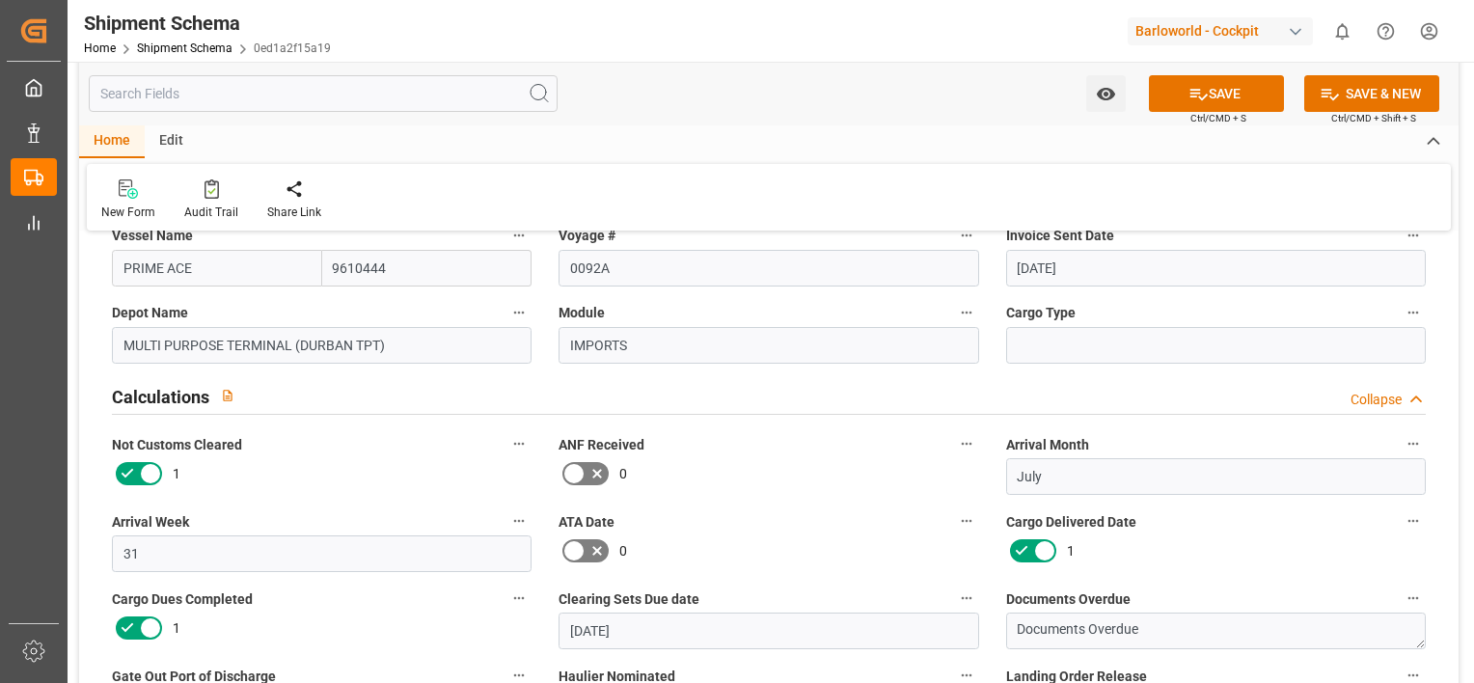
drag, startPoint x: 537, startPoint y: 347, endPoint x: 548, endPoint y: 389, distance: 42.8
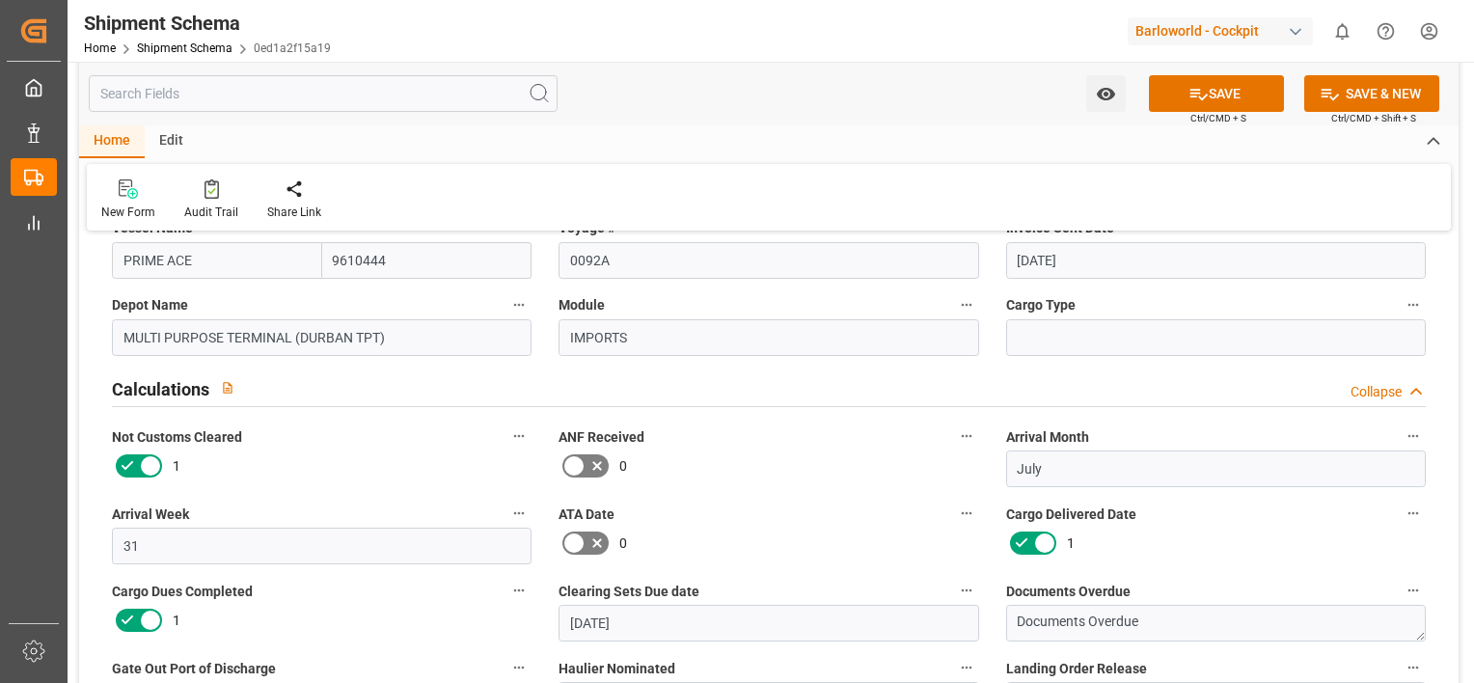
scroll to position [1108, 0]
click at [159, 458] on icon at bounding box center [150, 464] width 23 height 23
click at [0, 0] on input "checkbox" at bounding box center [0, 0] width 0 height 0
drag, startPoint x: 560, startPoint y: 379, endPoint x: 560, endPoint y: 397, distance: 18.3
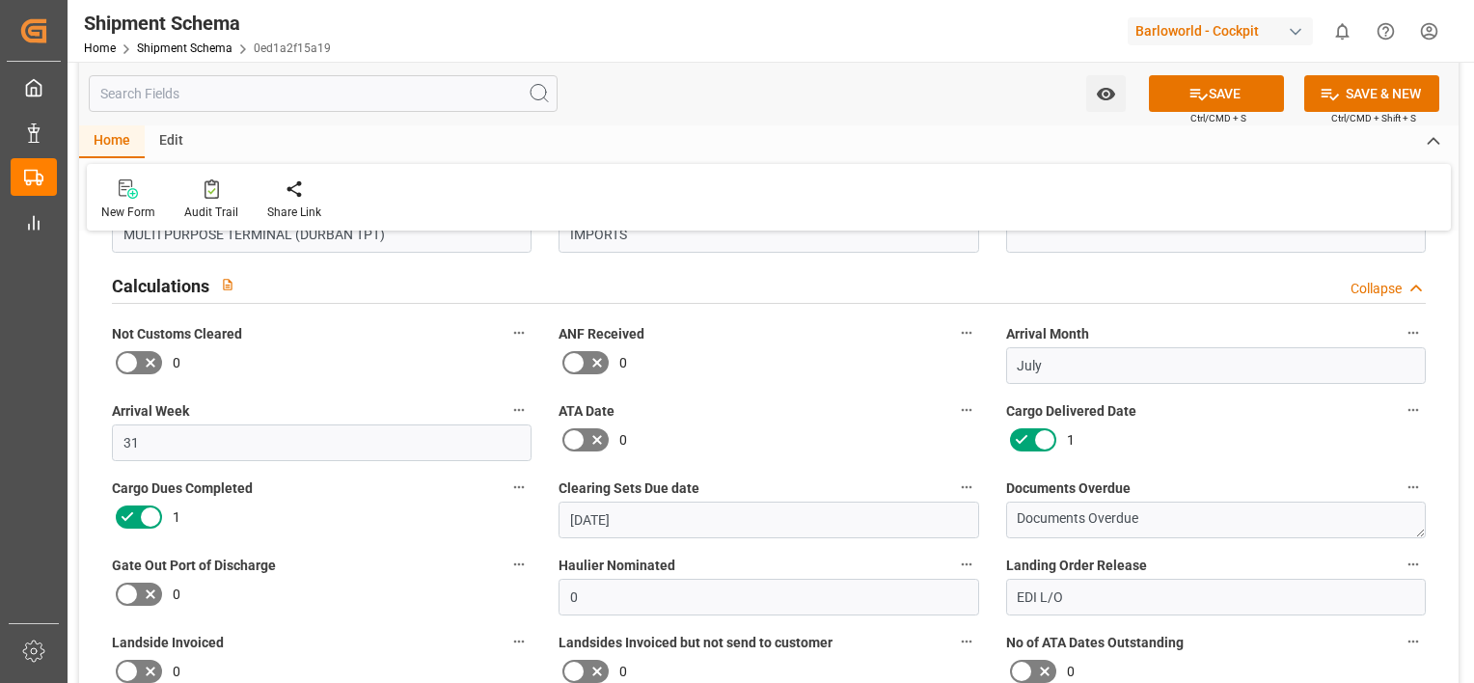
scroll to position [1155, 0]
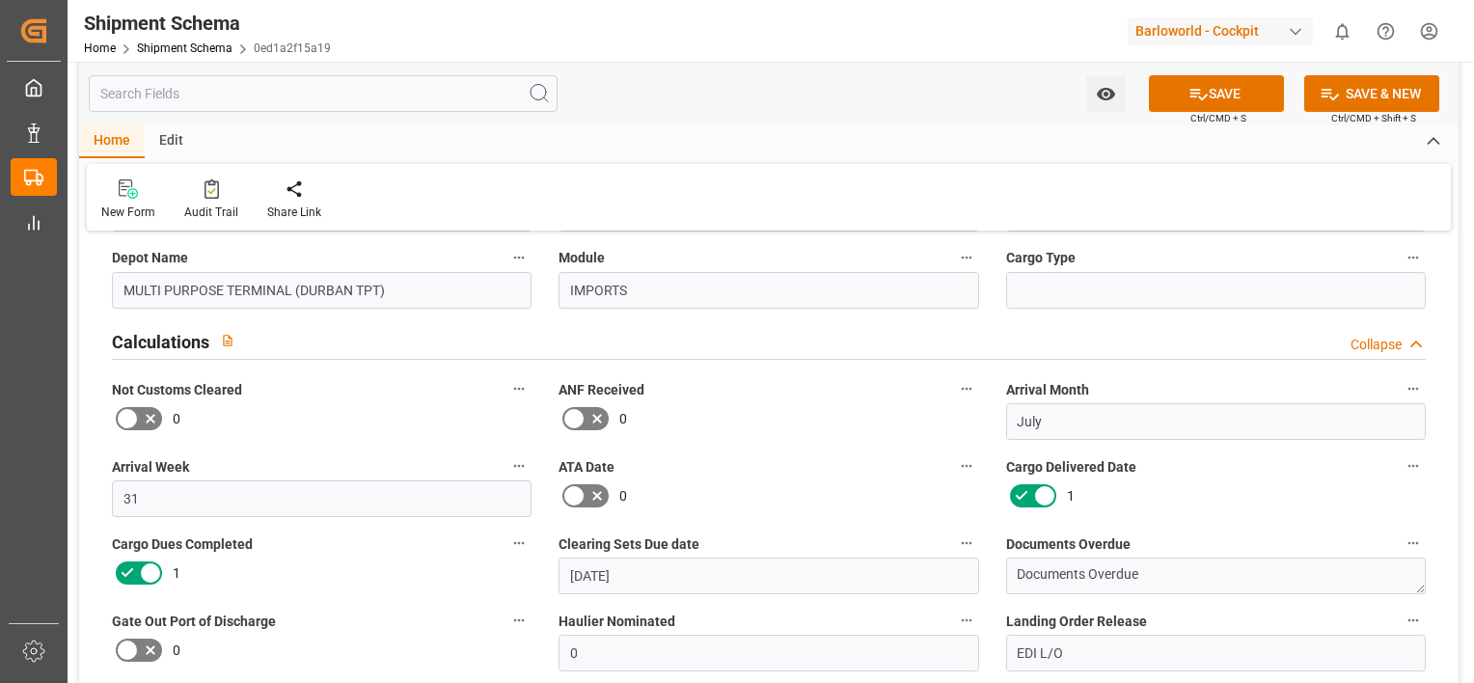
click at [1046, 485] on icon at bounding box center [1044, 495] width 23 height 23
click at [0, 0] on input "checkbox" at bounding box center [0, 0] width 0 height 0
click at [150, 571] on icon at bounding box center [151, 574] width 10 height 10
click at [0, 0] on input "checkbox" at bounding box center [0, 0] width 0 height 0
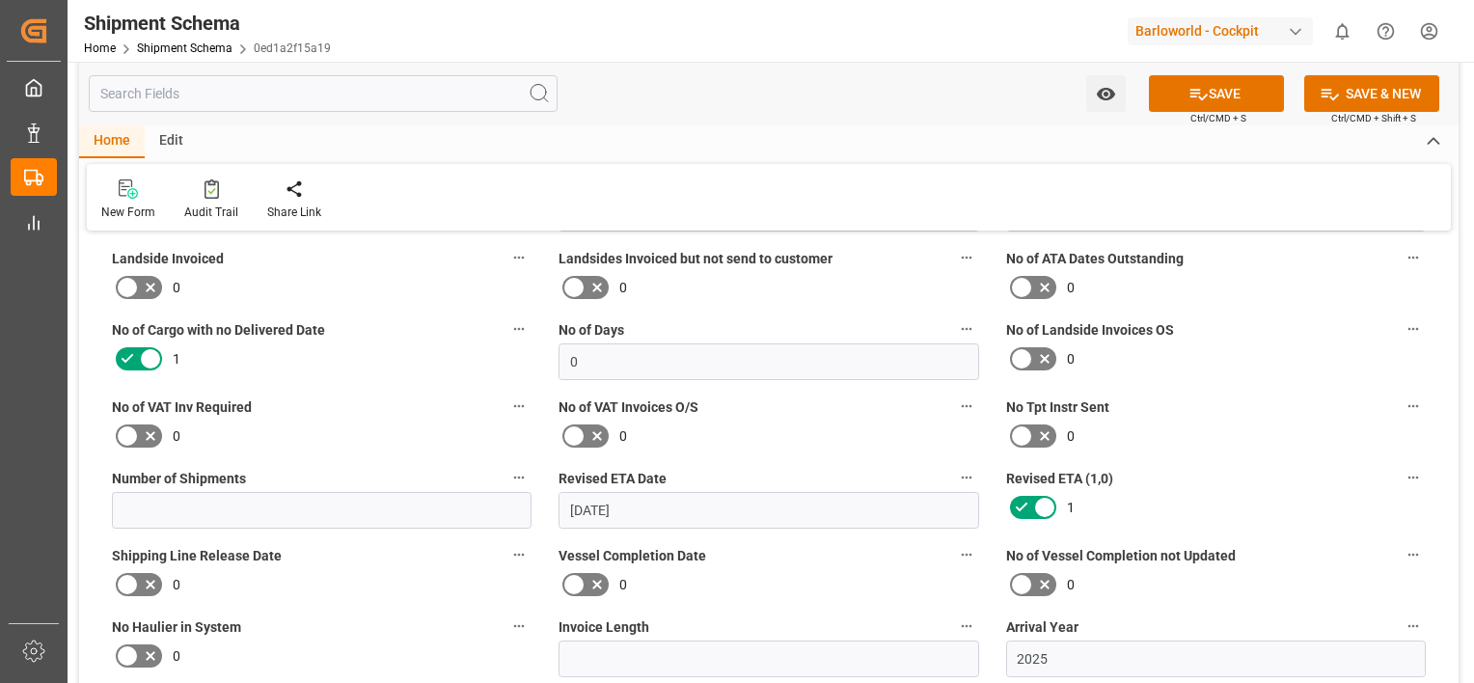
drag, startPoint x: 536, startPoint y: 378, endPoint x: 548, endPoint y: 408, distance: 32.1
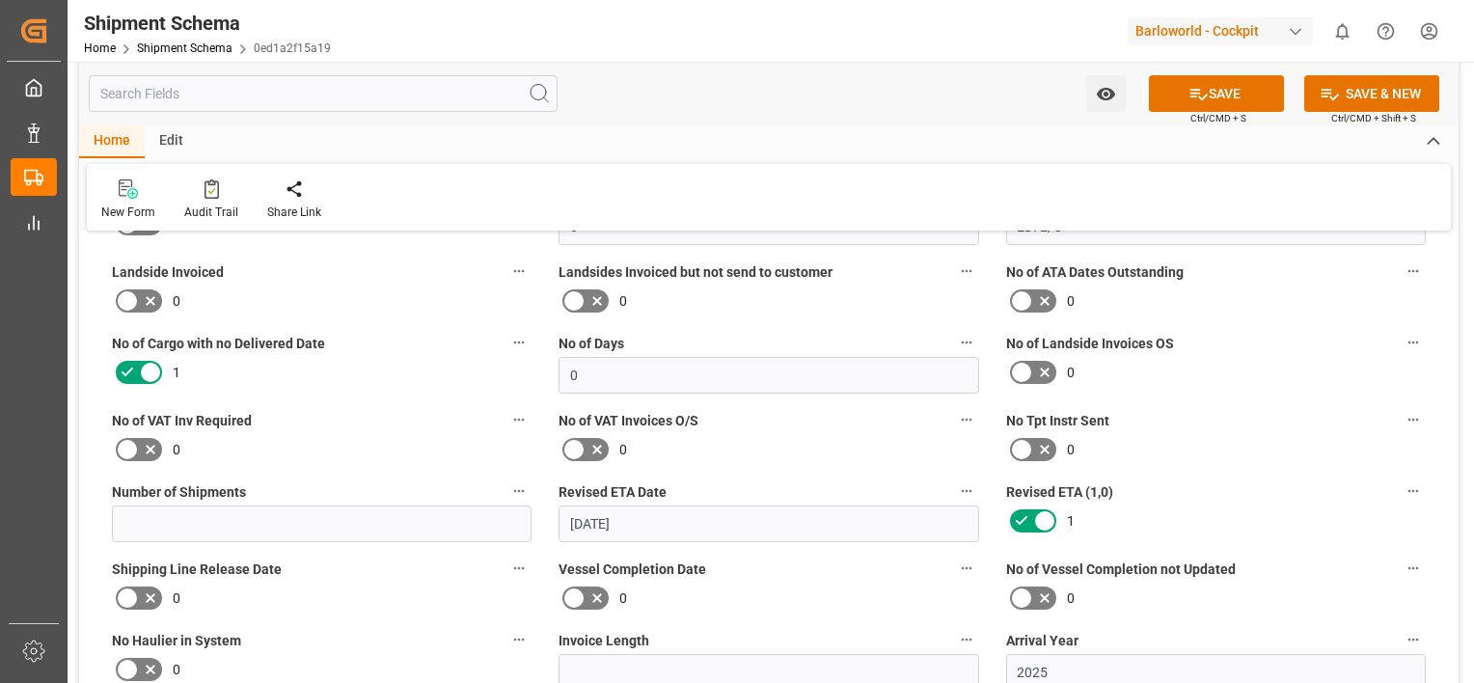
scroll to position [1578, 0]
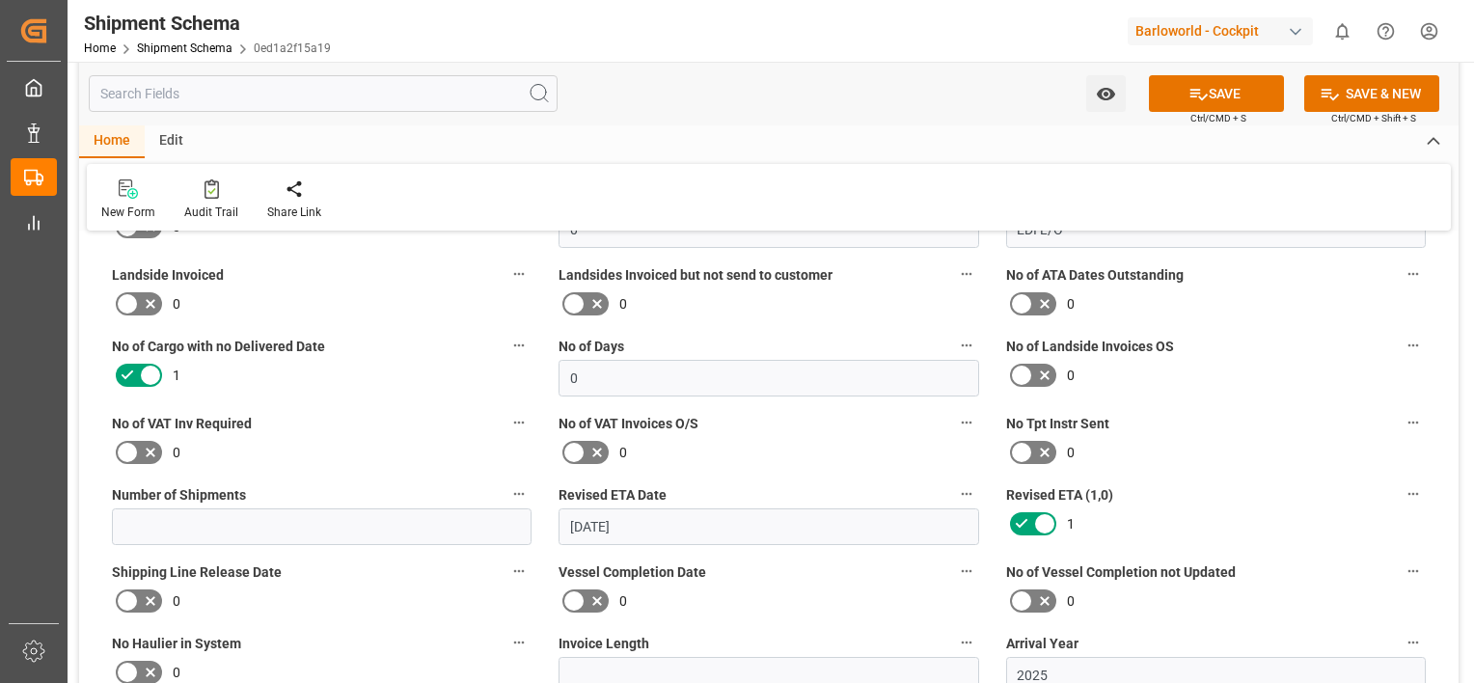
click at [1043, 523] on icon at bounding box center [1045, 525] width 10 height 10
click at [0, 0] on input "checkbox" at bounding box center [0, 0] width 0 height 0
click at [152, 369] on icon at bounding box center [150, 375] width 23 height 23
click at [0, 0] on input "checkbox" at bounding box center [0, 0] width 0 height 0
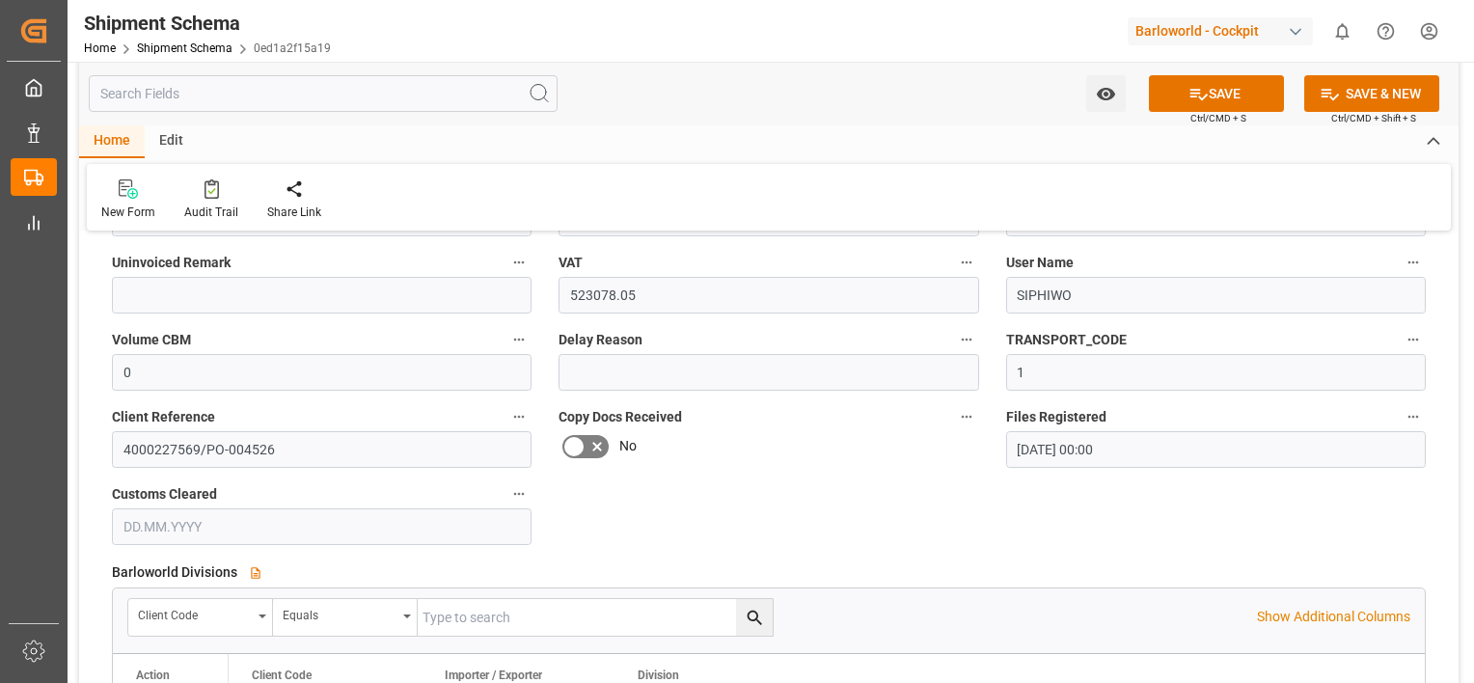
scroll to position [3602, 0]
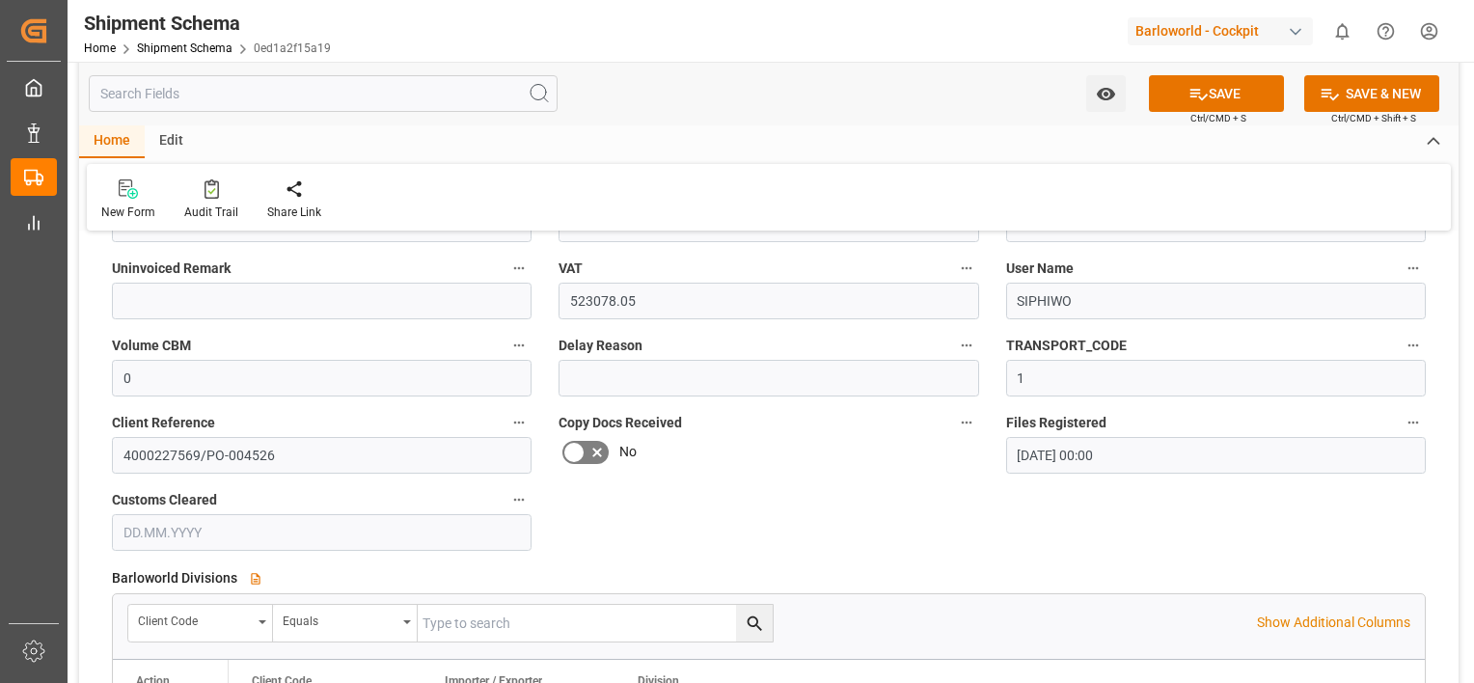
drag, startPoint x: 509, startPoint y: 371, endPoint x: 529, endPoint y: 379, distance: 20.8
click at [176, 535] on input "text" at bounding box center [322, 532] width 420 height 37
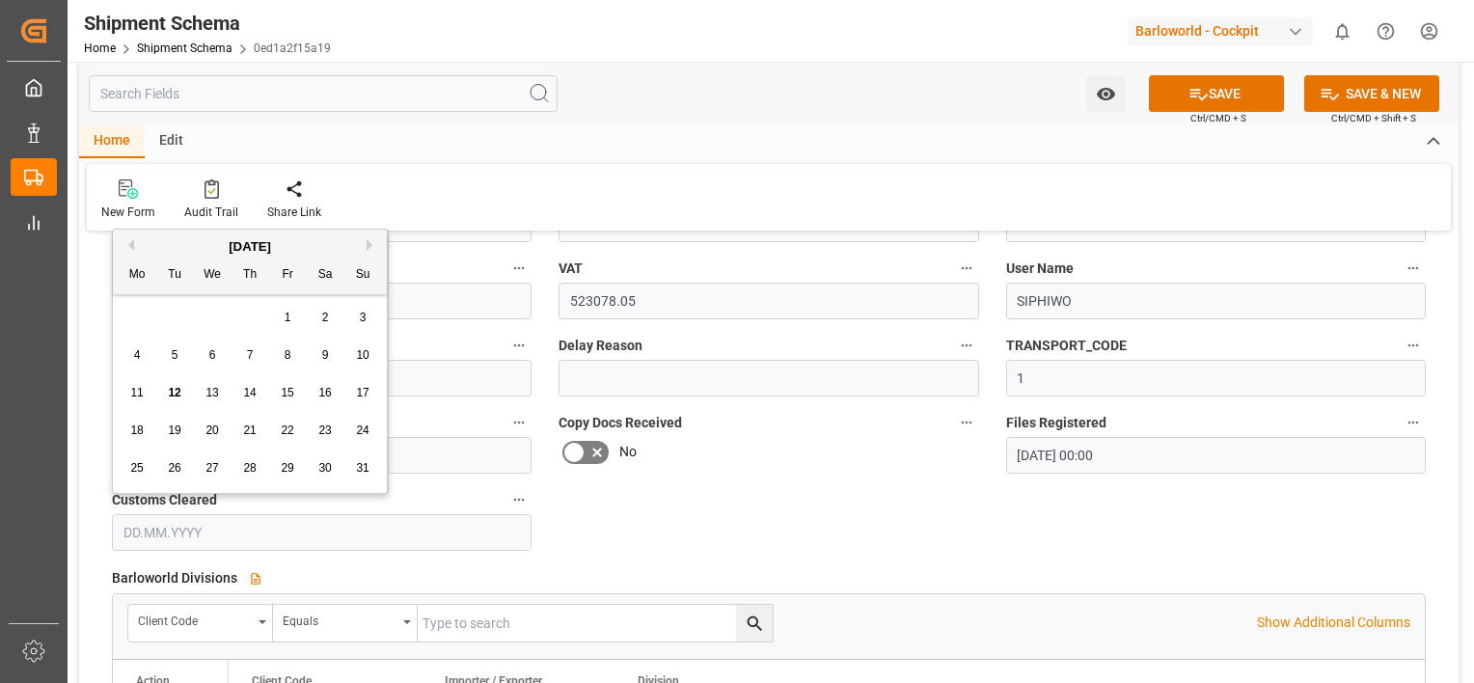
click at [135, 240] on div "August 2025" at bounding box center [250, 246] width 274 height 19
click at [131, 243] on button "Previous Month" at bounding box center [129, 245] width 12 height 12
click at [131, 475] on span "28" at bounding box center [136, 468] width 13 height 14
type input "28.07.2025"
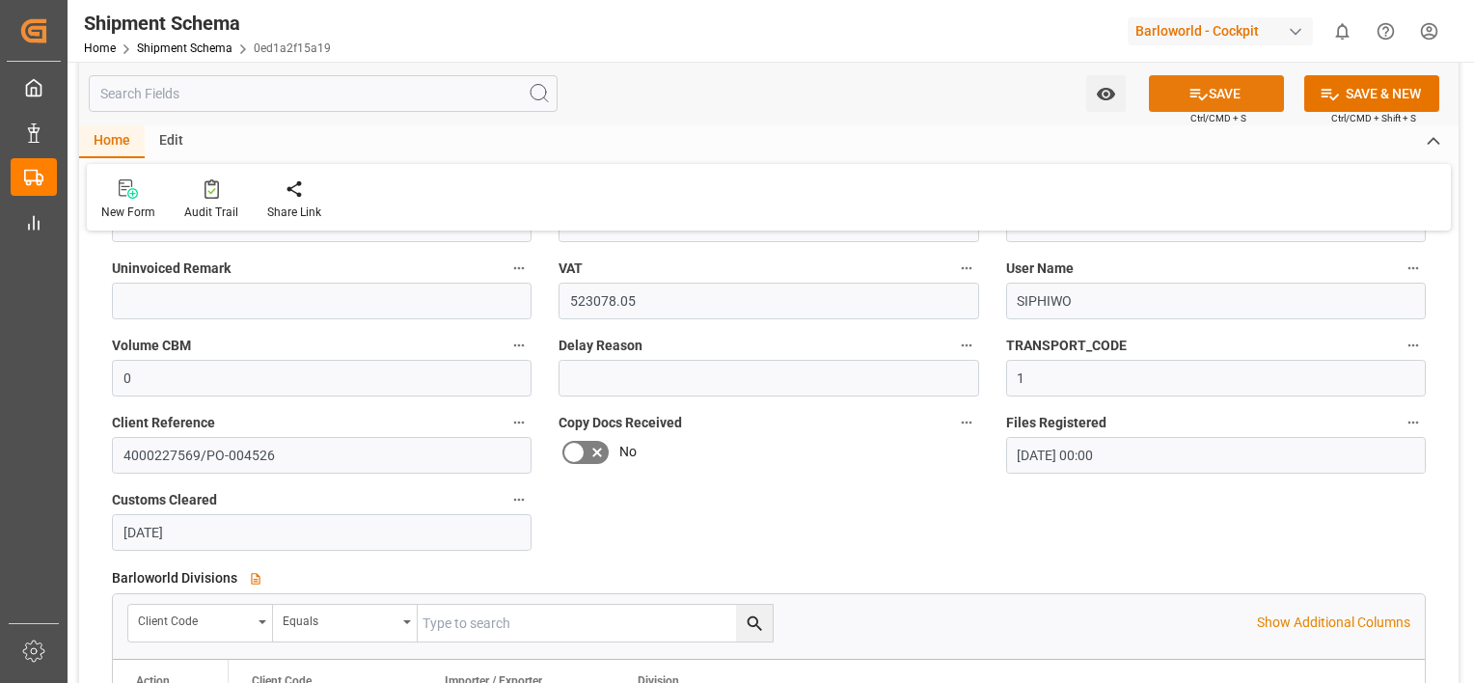
click at [1242, 87] on button "SAVE" at bounding box center [1216, 93] width 135 height 37
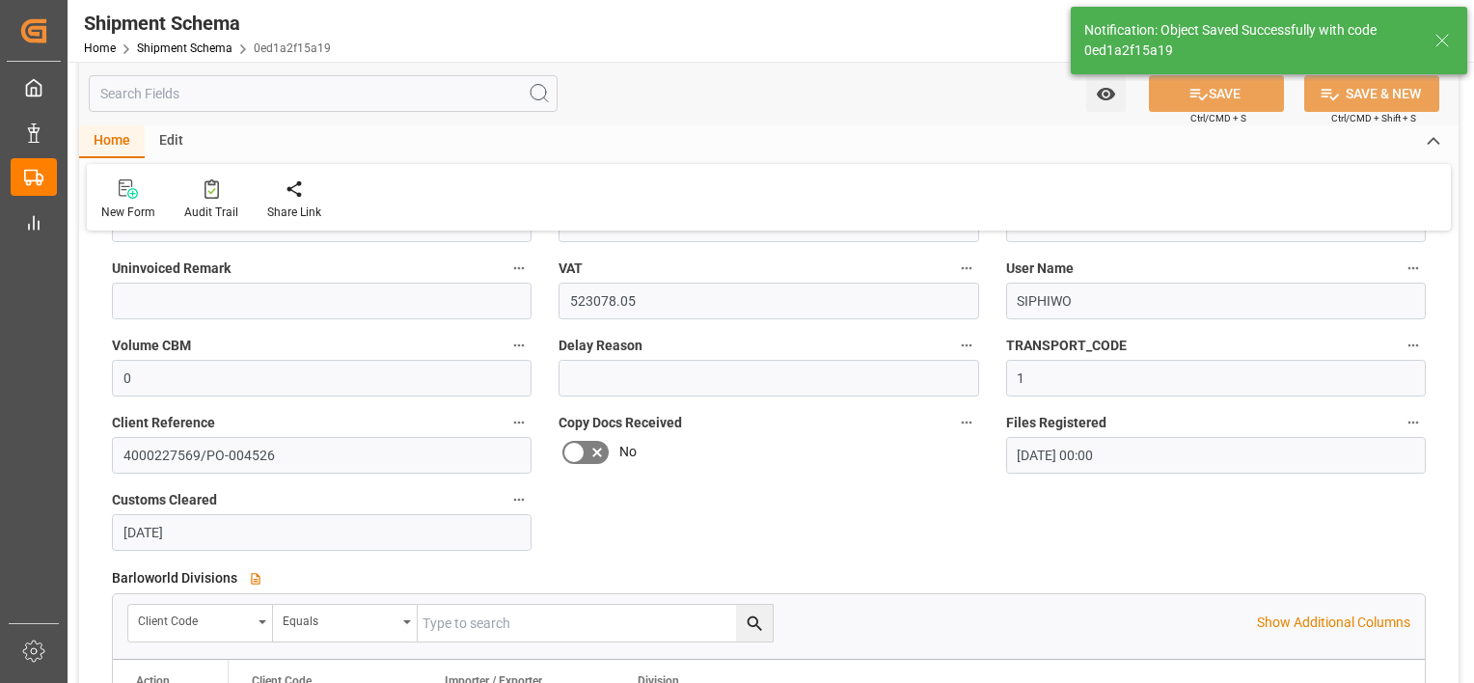
type input "12.08.2025 07:07"
